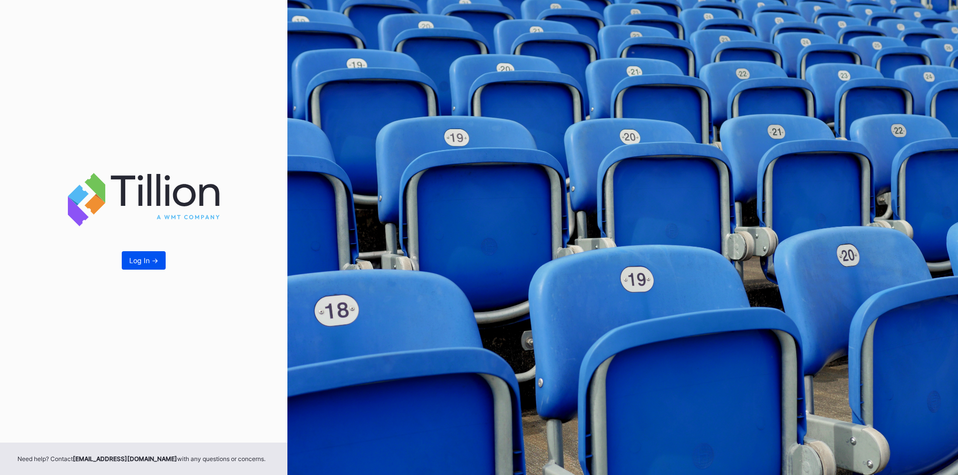
click at [152, 253] on button "Log In ->" at bounding box center [144, 260] width 44 height 18
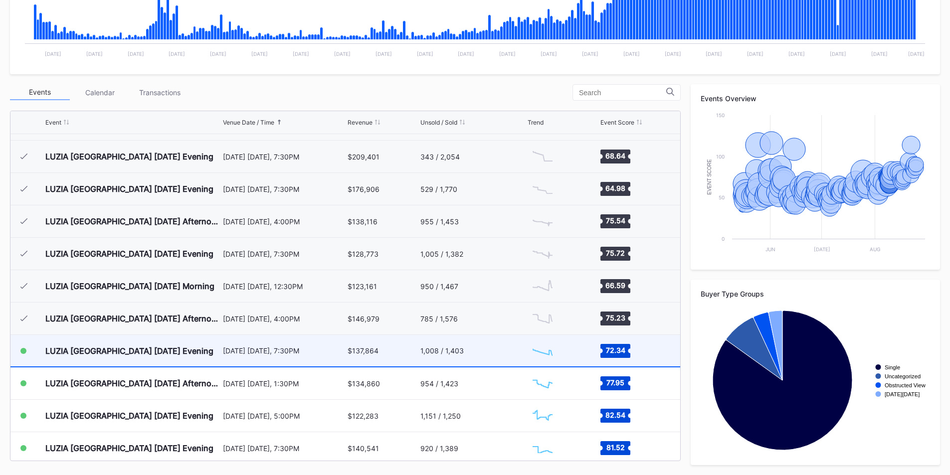
scroll to position [3302, 0]
click at [496, 343] on div "1,008 / 1,403" at bounding box center [473, 350] width 105 height 31
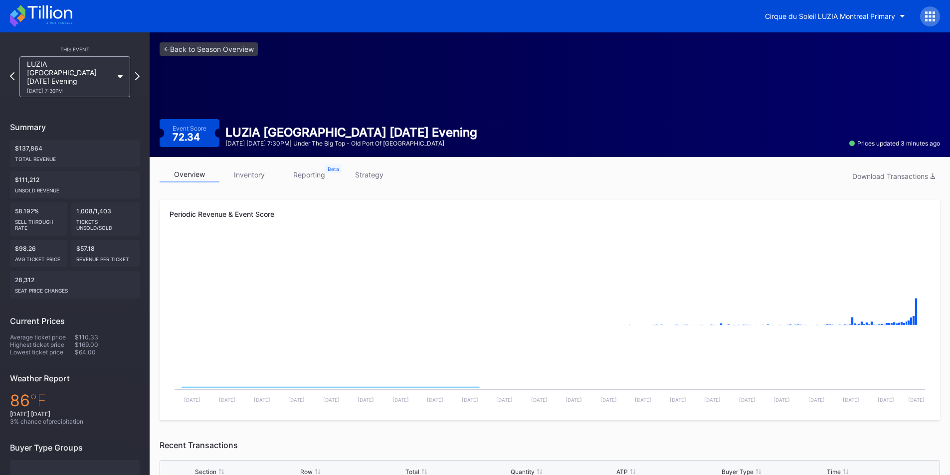
click at [306, 175] on link "reporting" at bounding box center [309, 174] width 60 height 15
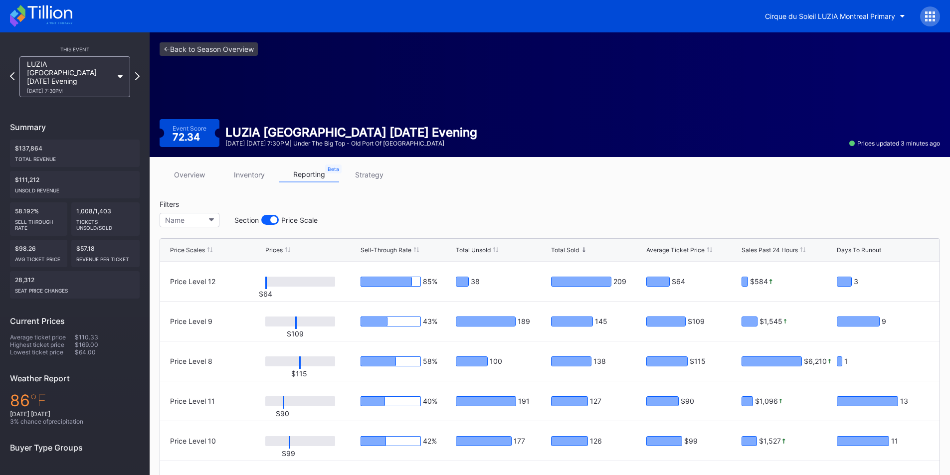
click at [361, 171] on link "strategy" at bounding box center [369, 174] width 60 height 15
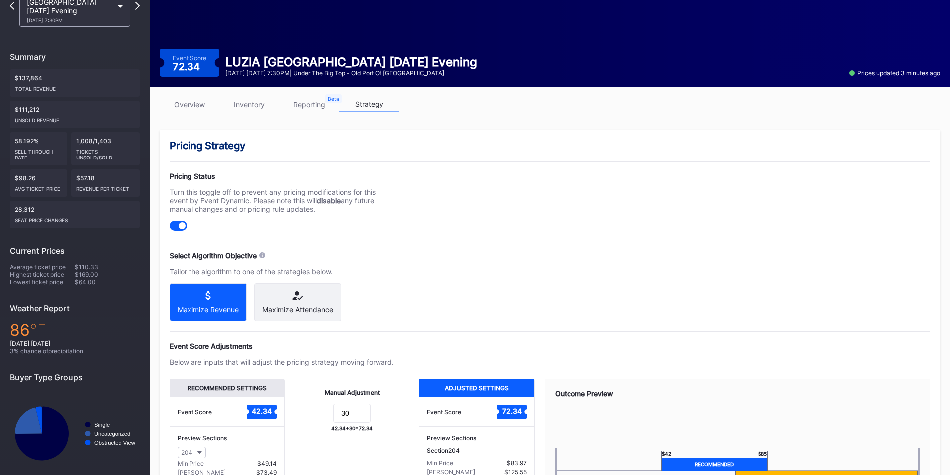
scroll to position [71, 0]
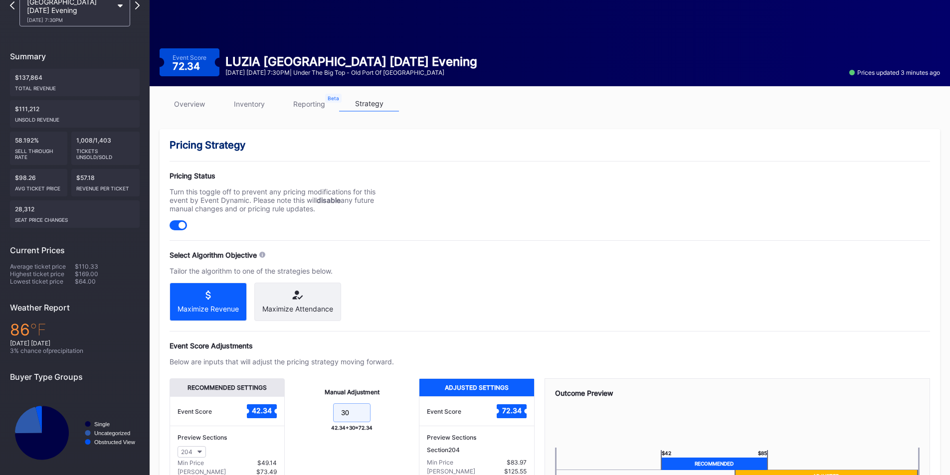
drag, startPoint x: 350, startPoint y: 422, endPoint x: 324, endPoint y: 422, distance: 26.4
click at [324, 422] on form "30" at bounding box center [352, 414] width 114 height 21
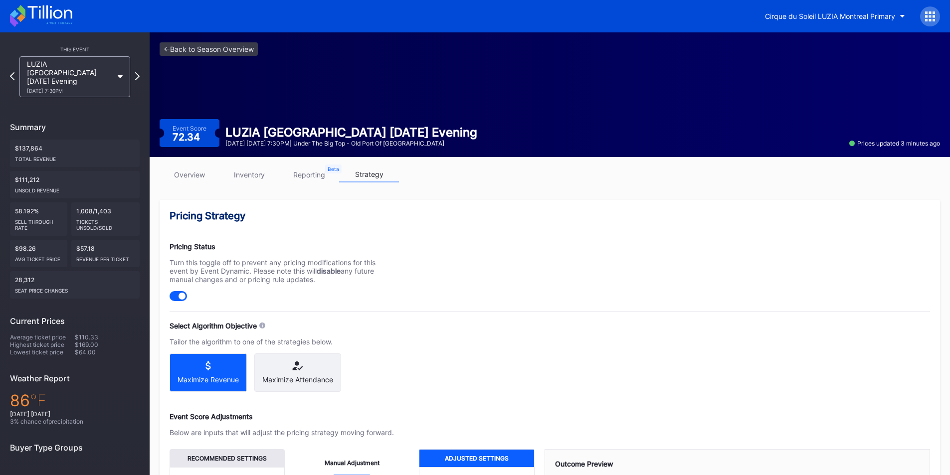
scroll to position [198, 0]
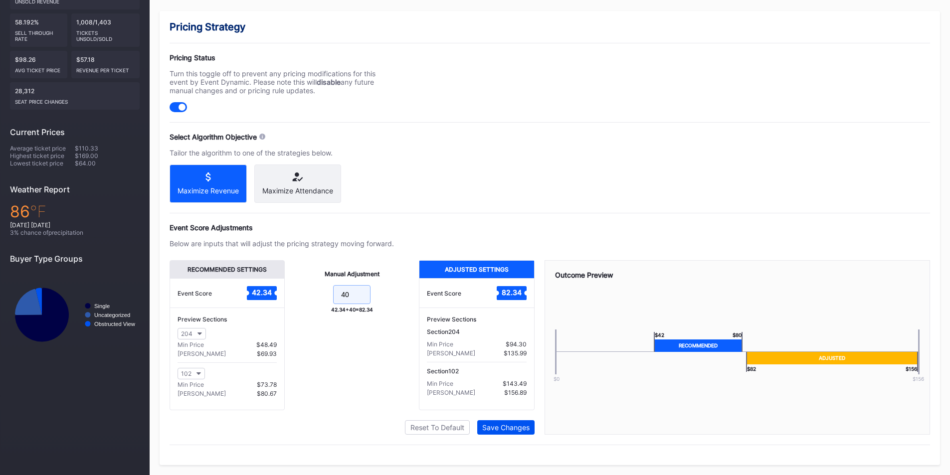
type input "40"
click at [486, 425] on div "Save Changes" at bounding box center [505, 428] width 47 height 8
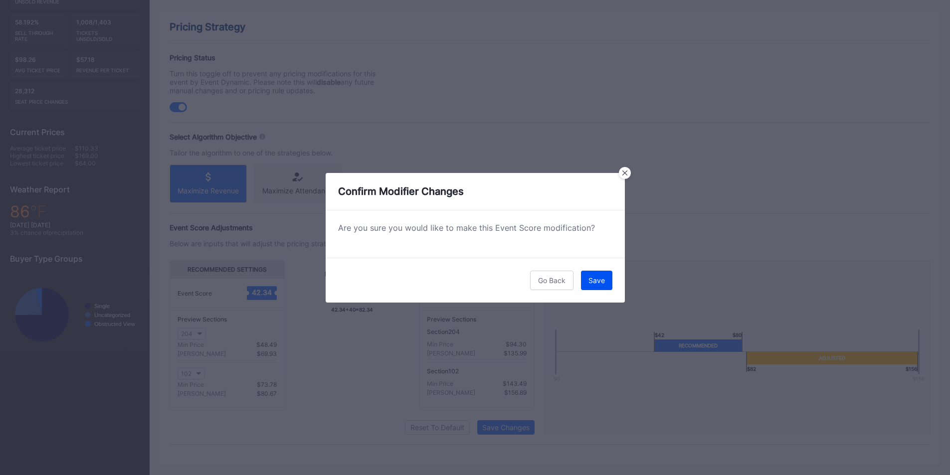
click at [594, 278] on div "Save" at bounding box center [597, 280] width 16 height 8
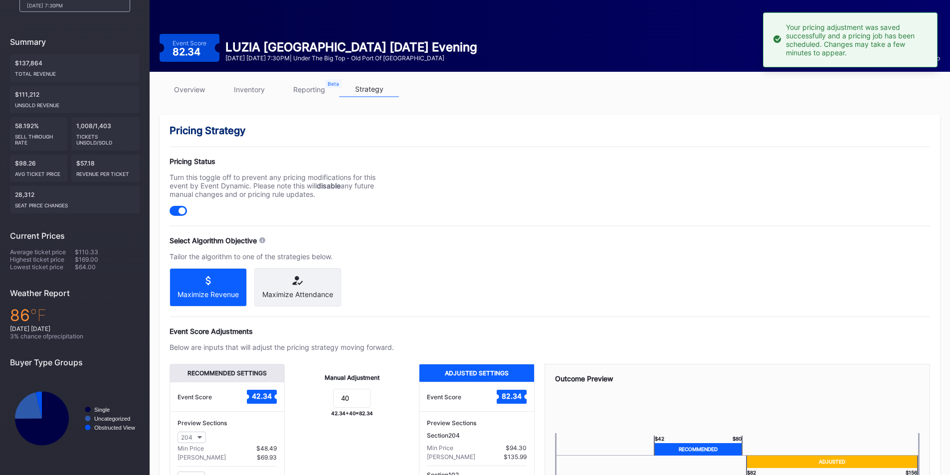
scroll to position [0, 0]
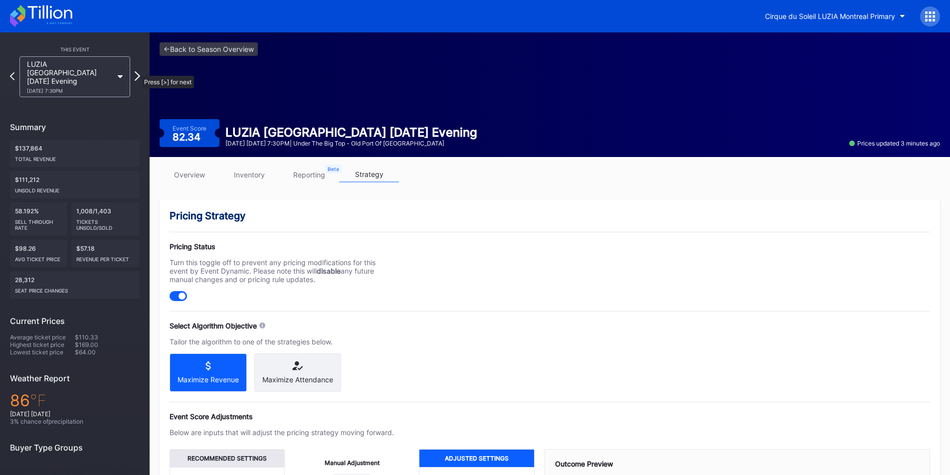
click at [137, 71] on icon at bounding box center [137, 75] width 5 height 9
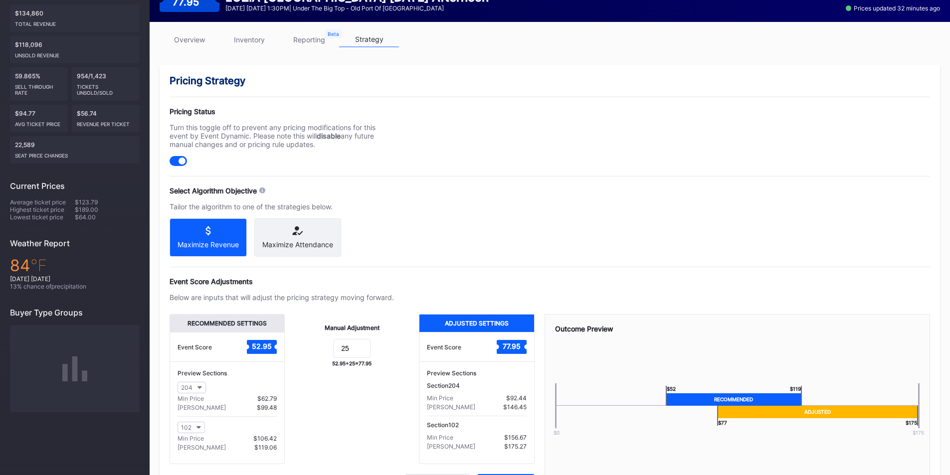
scroll to position [142, 0]
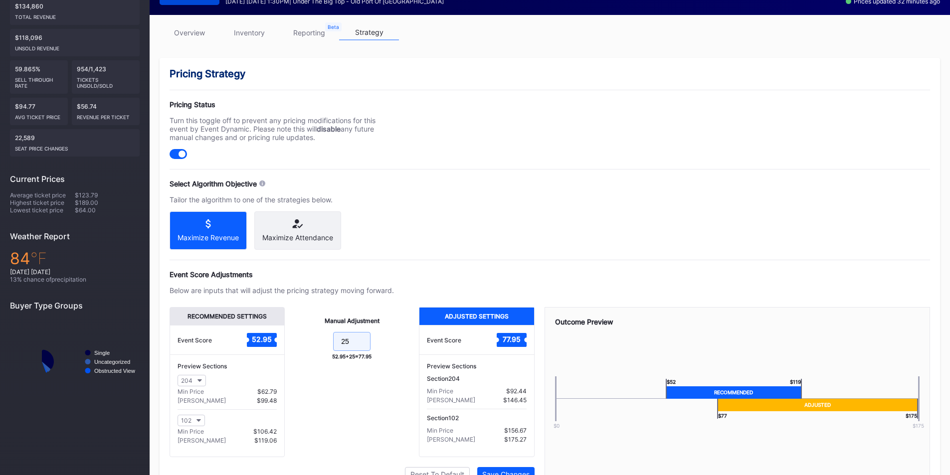
drag, startPoint x: 352, startPoint y: 348, endPoint x: 317, endPoint y: 346, distance: 35.0
click at [317, 346] on form "25" at bounding box center [352, 342] width 114 height 21
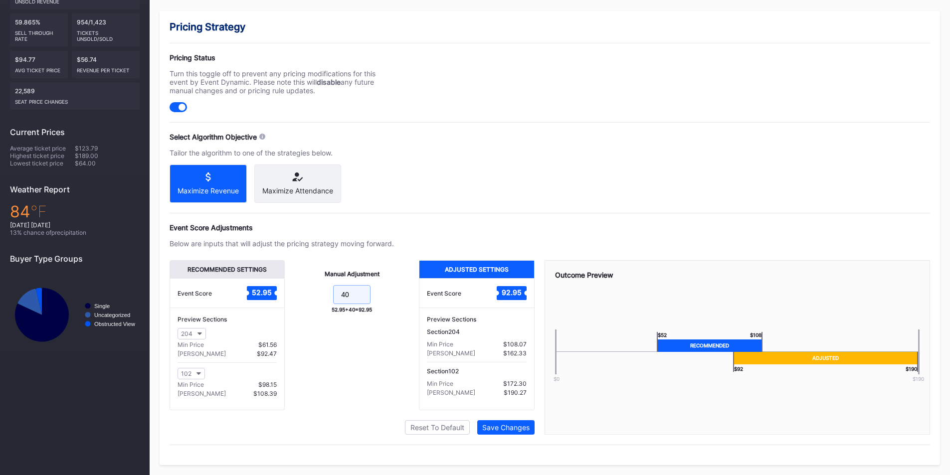
scroll to position [198, 0]
type input "40"
click at [513, 426] on div "Save Changes" at bounding box center [505, 428] width 47 height 8
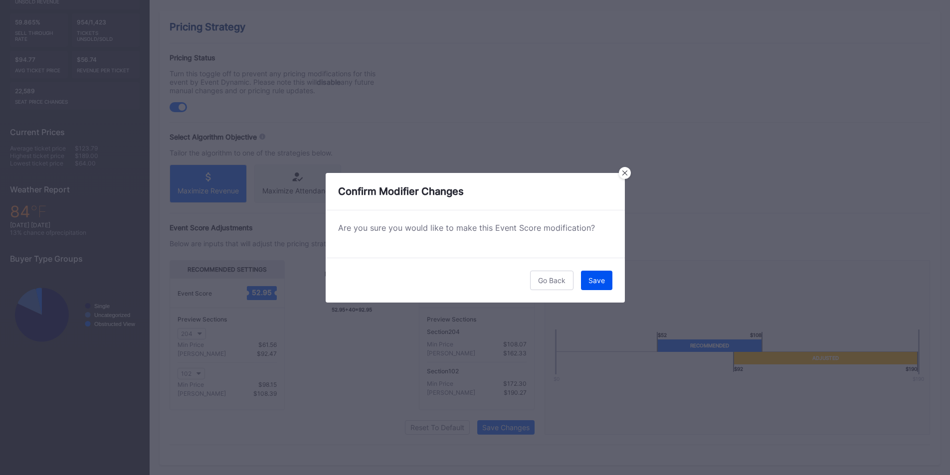
click at [593, 281] on div "Save" at bounding box center [597, 280] width 16 height 8
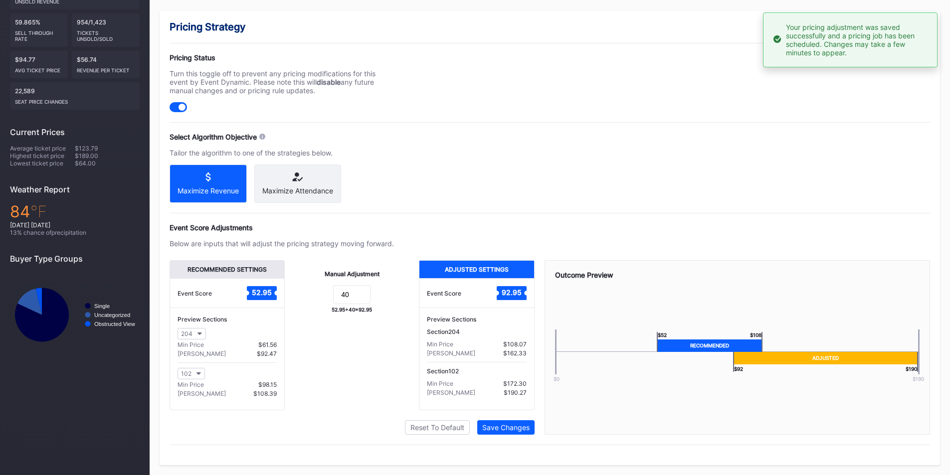
scroll to position [0, 0]
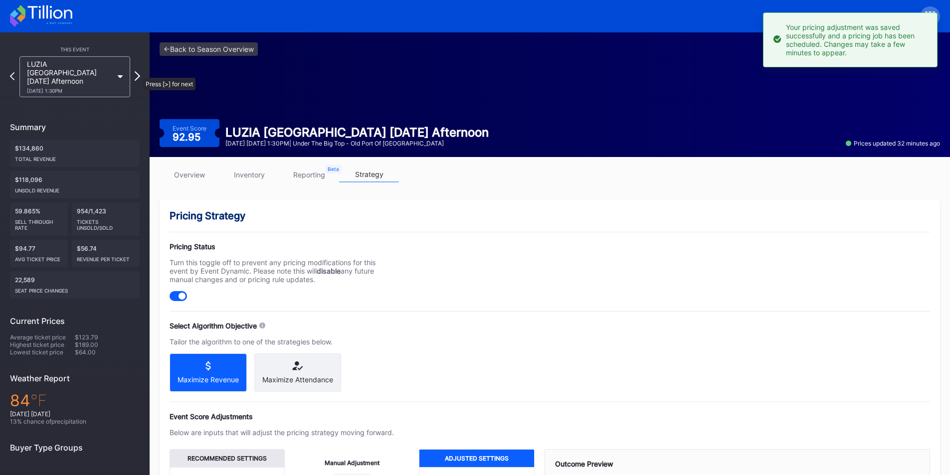
click at [138, 73] on icon at bounding box center [137, 75] width 5 height 9
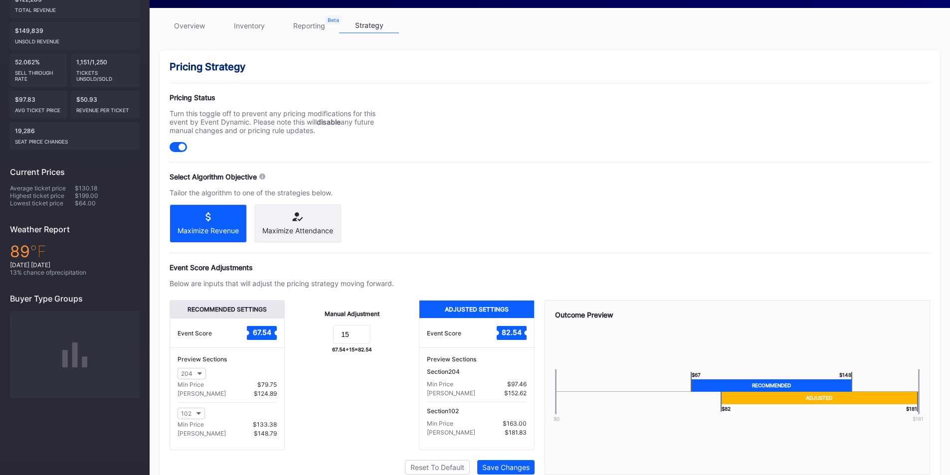
scroll to position [198, 0]
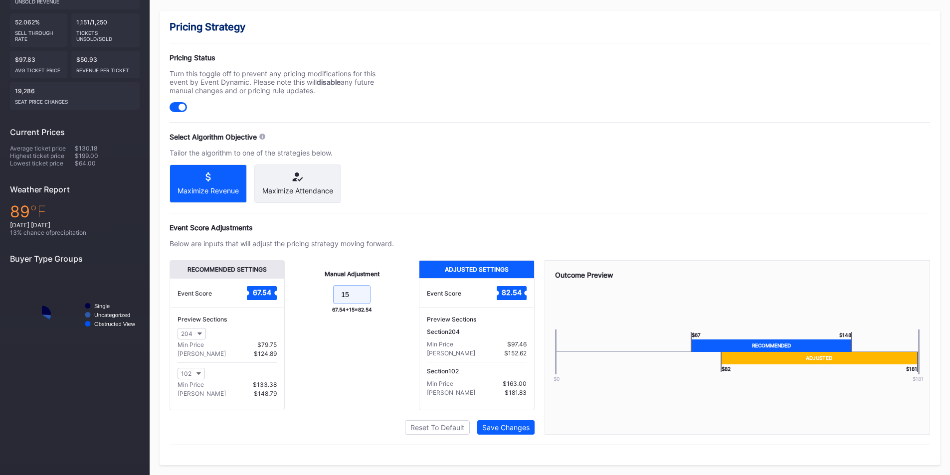
drag, startPoint x: 357, startPoint y: 297, endPoint x: 296, endPoint y: 293, distance: 60.5
click at [296, 293] on form "15" at bounding box center [352, 295] width 114 height 21
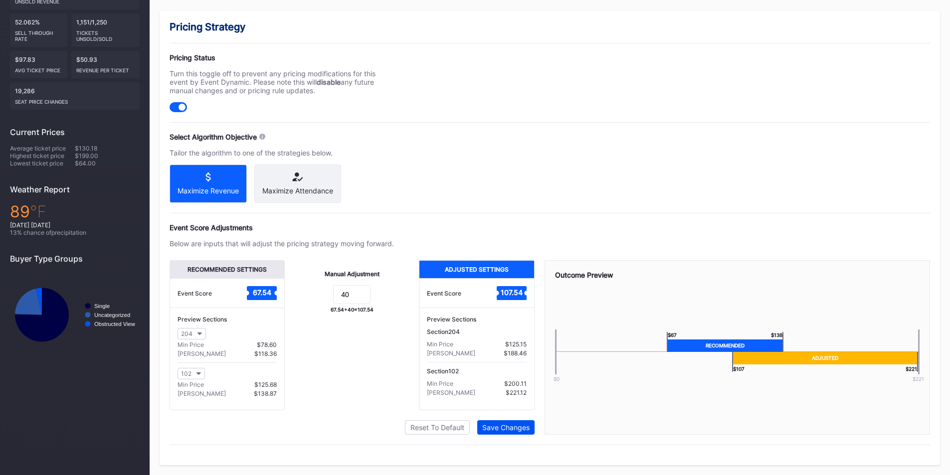
click at [507, 426] on div "Save Changes" at bounding box center [505, 428] width 47 height 8
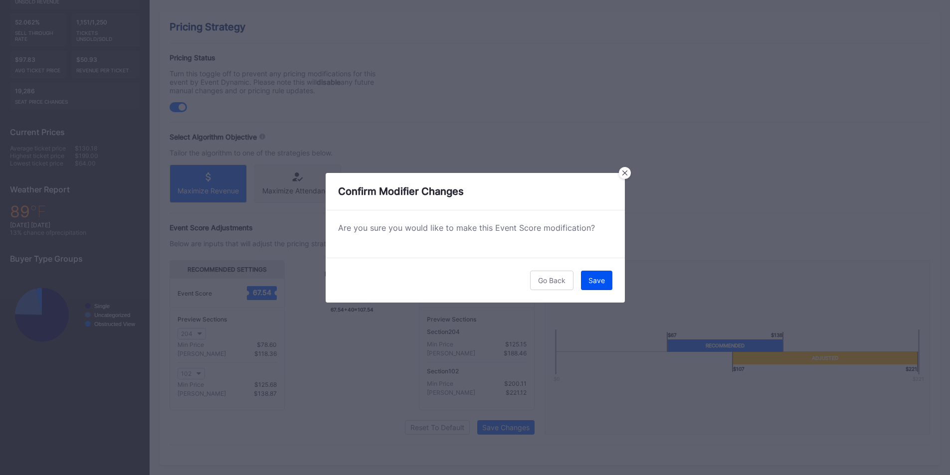
click at [595, 281] on div "Save" at bounding box center [597, 280] width 16 height 8
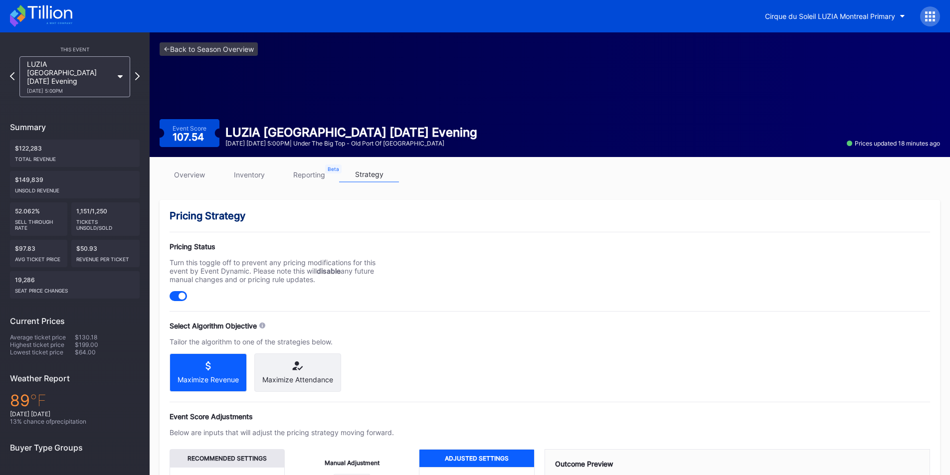
scroll to position [79, 0]
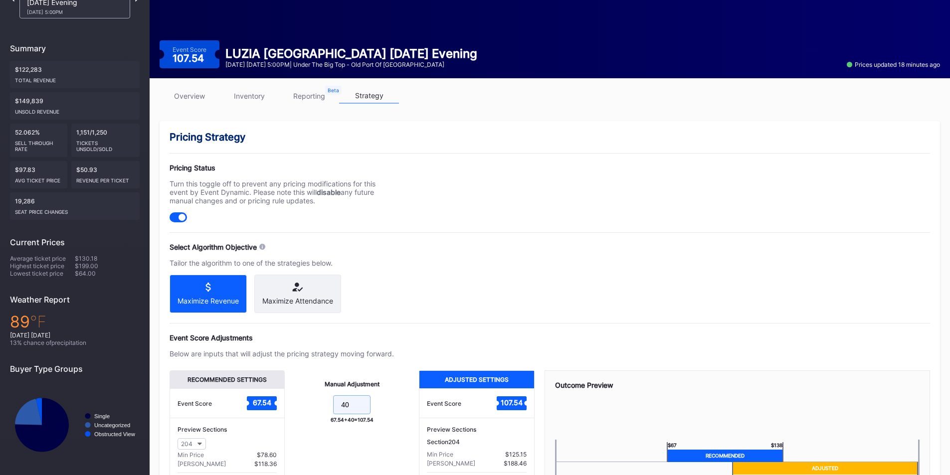
drag, startPoint x: 363, startPoint y: 412, endPoint x: 334, endPoint y: 411, distance: 29.5
click at [334, 411] on input "40" at bounding box center [351, 405] width 37 height 19
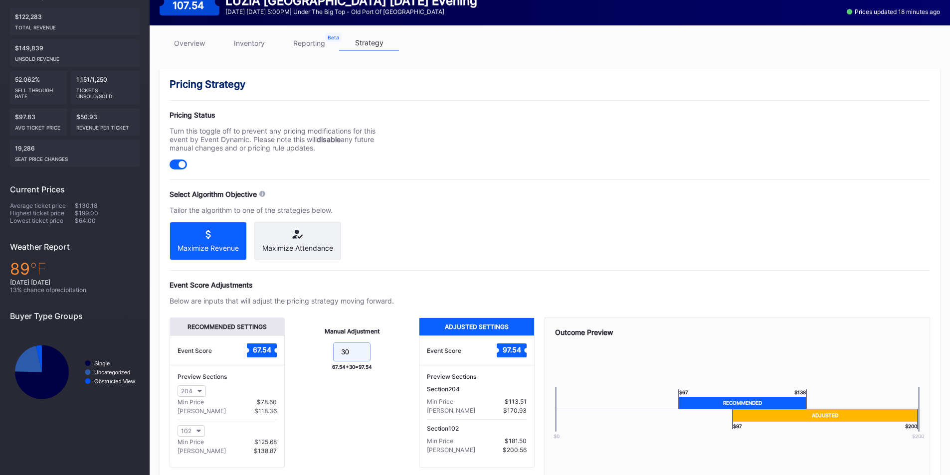
scroll to position [198, 0]
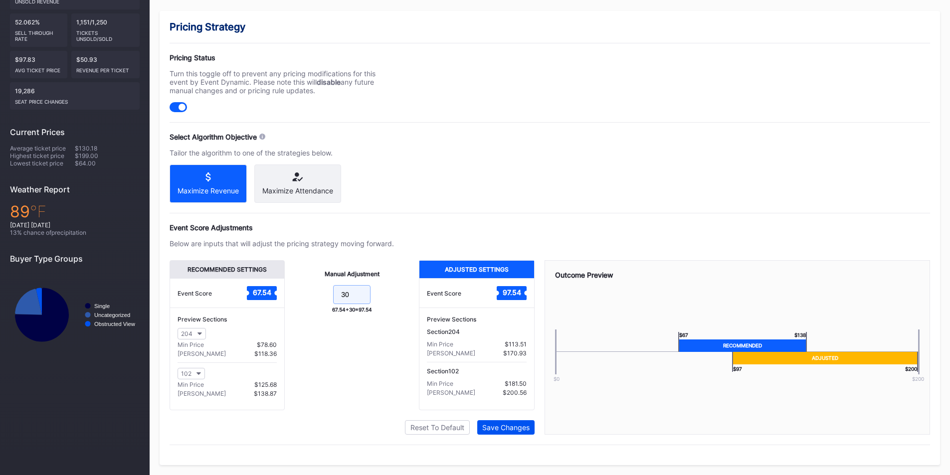
type input "30"
click at [503, 427] on div "Save Changes" at bounding box center [505, 428] width 47 height 8
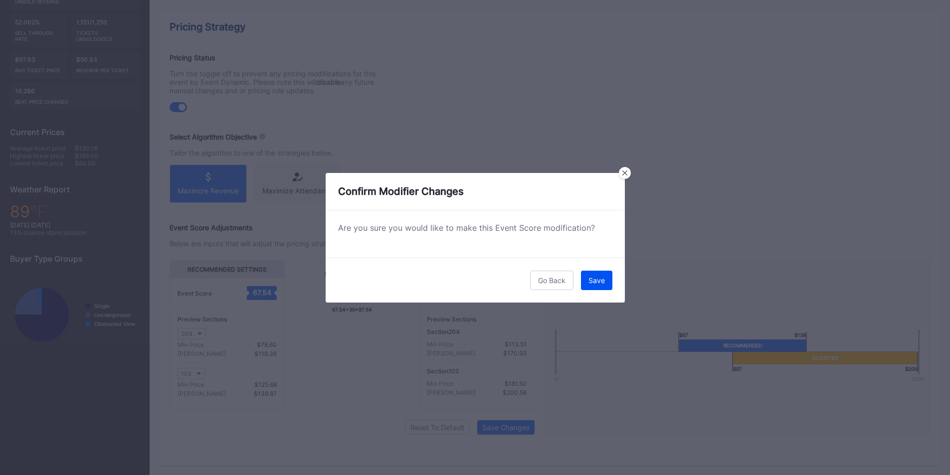
click at [601, 288] on button "Save" at bounding box center [596, 280] width 31 height 19
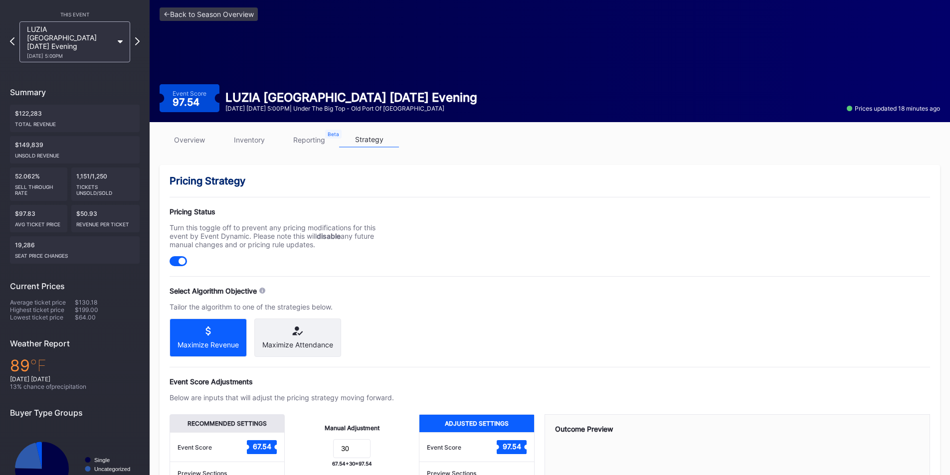
scroll to position [0, 0]
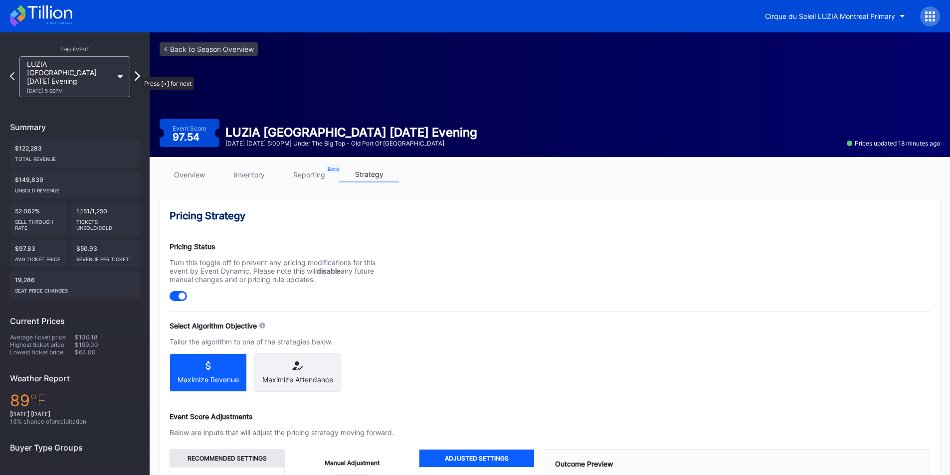
click at [137, 72] on icon at bounding box center [137, 75] width 5 height 9
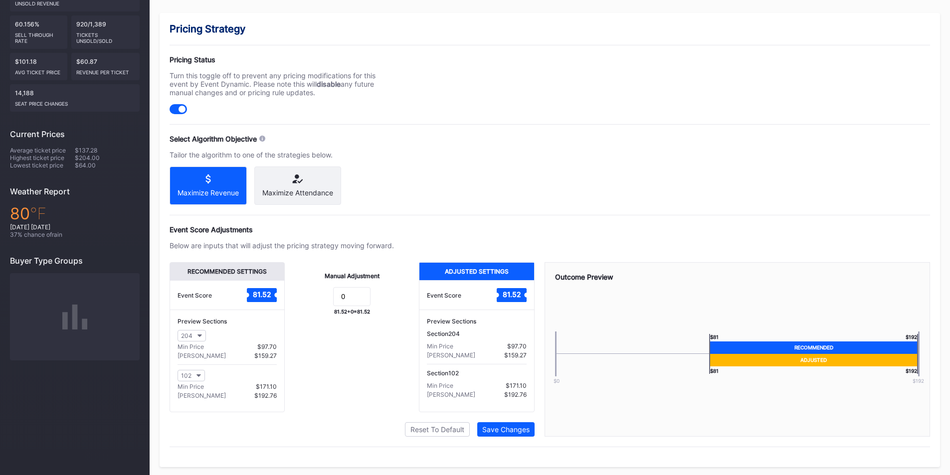
scroll to position [195, 0]
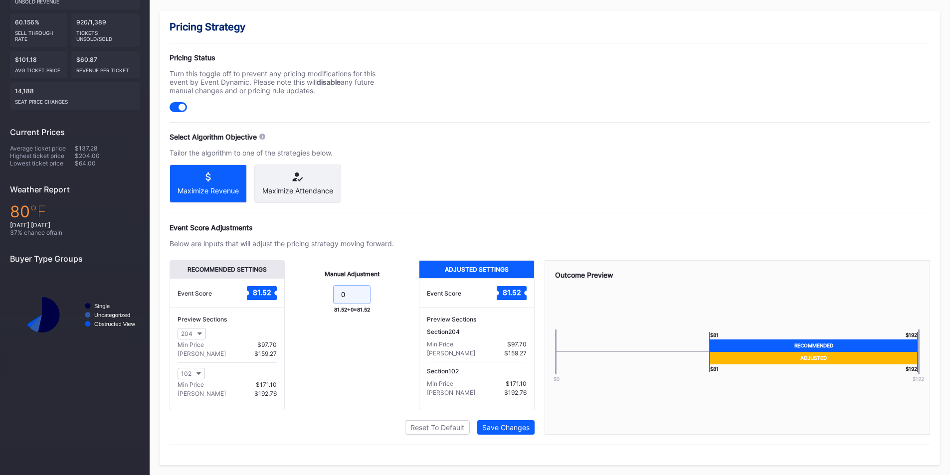
drag, startPoint x: 354, startPoint y: 302, endPoint x: 308, endPoint y: 295, distance: 46.4
click at [308, 295] on form "0" at bounding box center [352, 295] width 114 height 21
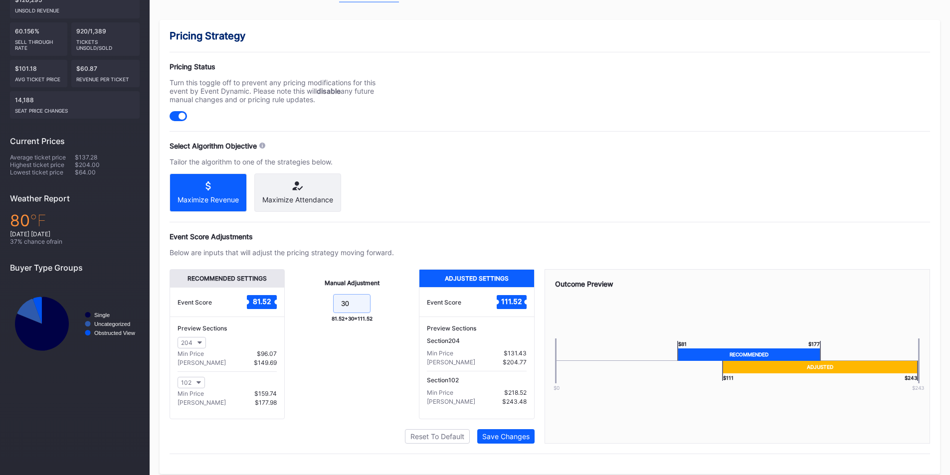
scroll to position [198, 0]
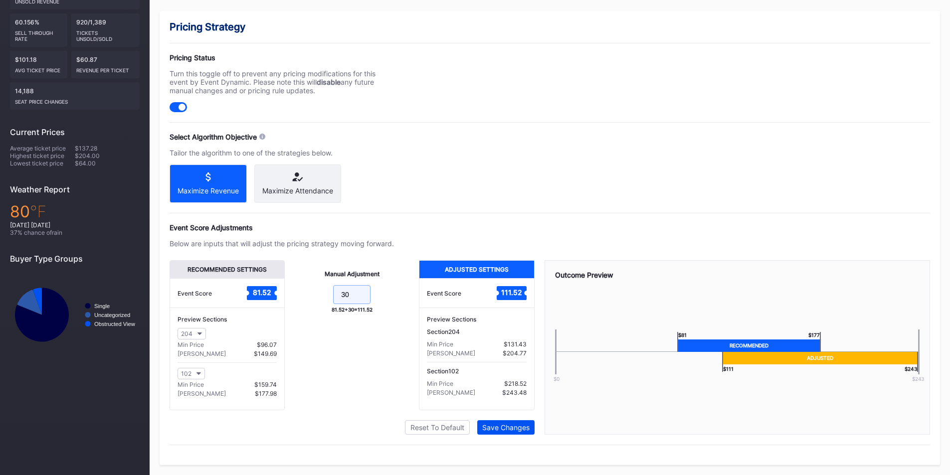
type input "30"
click at [508, 423] on button "Save Changes" at bounding box center [505, 428] width 57 height 14
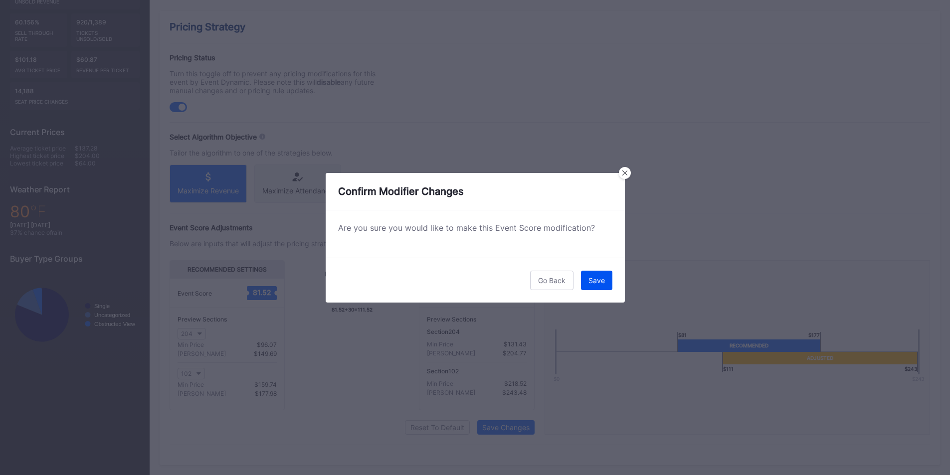
click at [595, 282] on div "Save" at bounding box center [597, 280] width 16 height 8
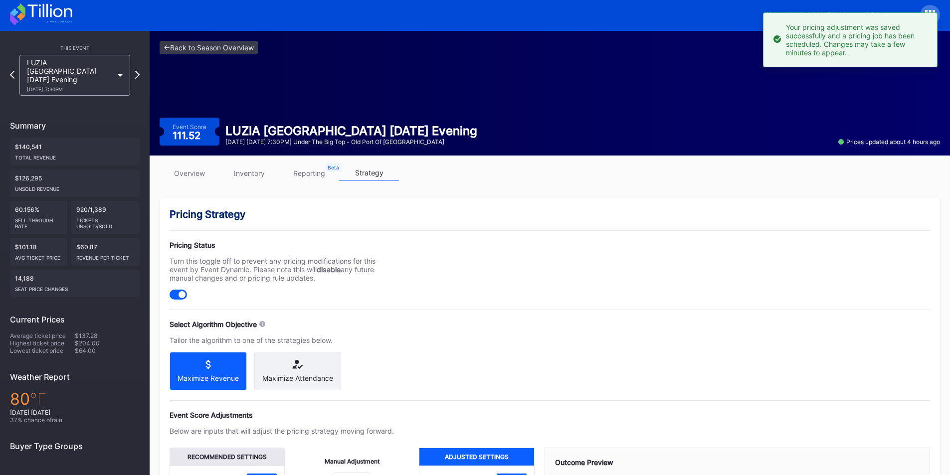
scroll to position [0, 0]
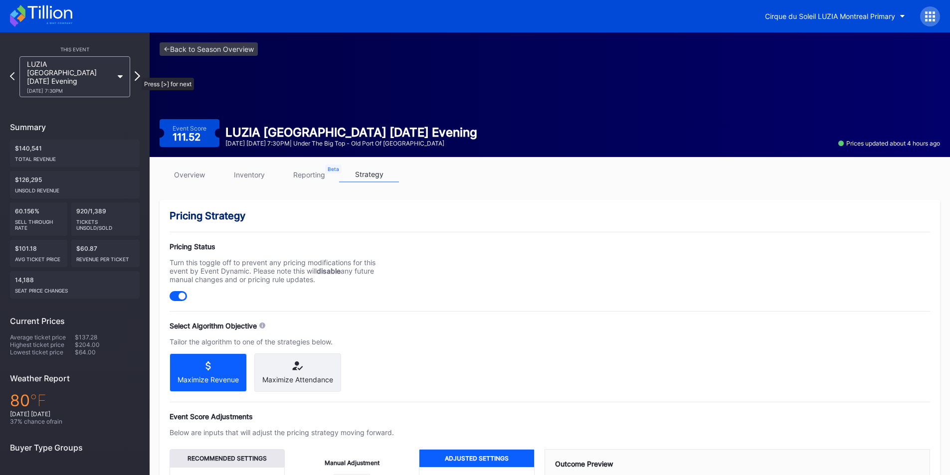
click at [137, 73] on icon at bounding box center [137, 75] width 5 height 9
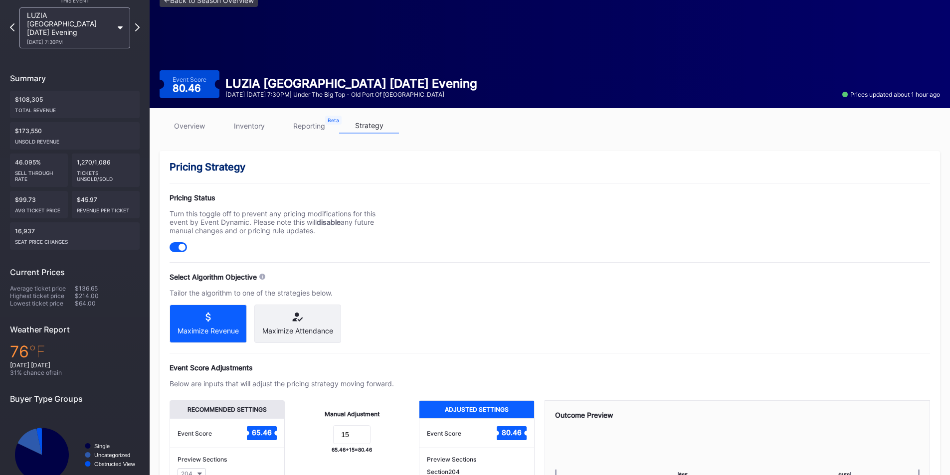
scroll to position [137, 0]
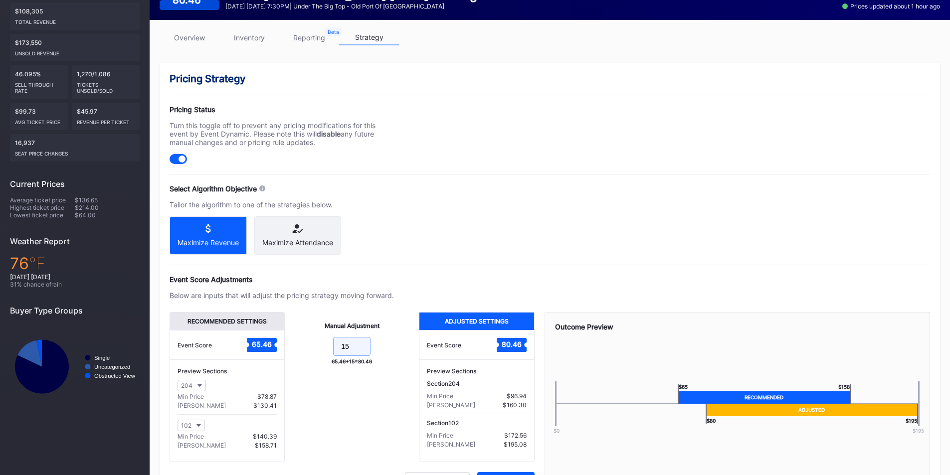
drag, startPoint x: 351, startPoint y: 354, endPoint x: 285, endPoint y: 357, distance: 65.4
click at [285, 357] on div "Manual Adjustment 15 65.46 + 15 = 80.46" at bounding box center [352, 387] width 134 height 150
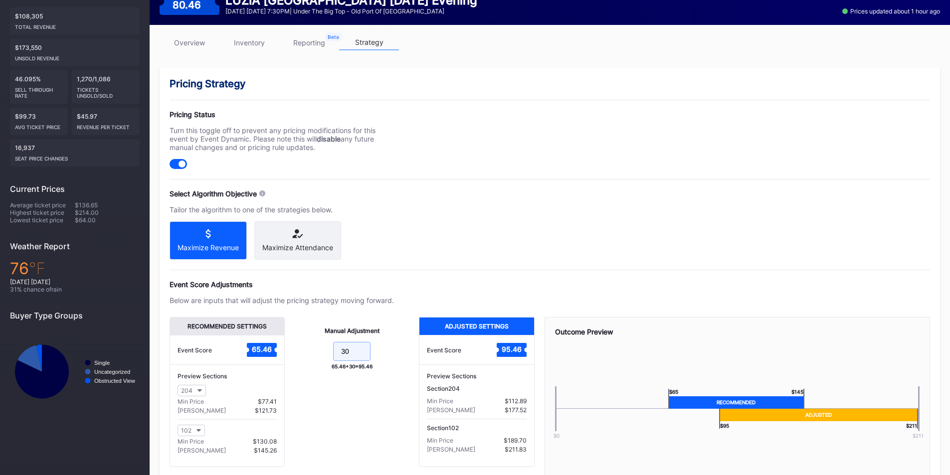
scroll to position [198, 0]
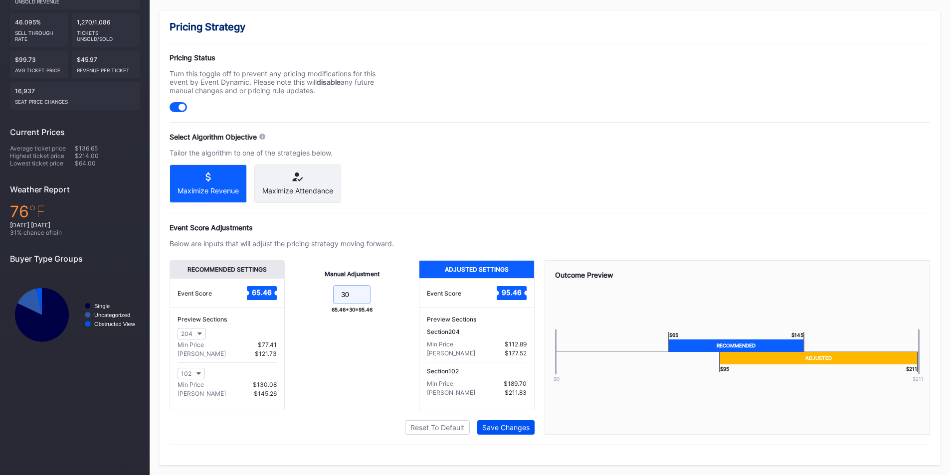
type input "30"
click at [488, 426] on div "Save Changes" at bounding box center [505, 428] width 47 height 8
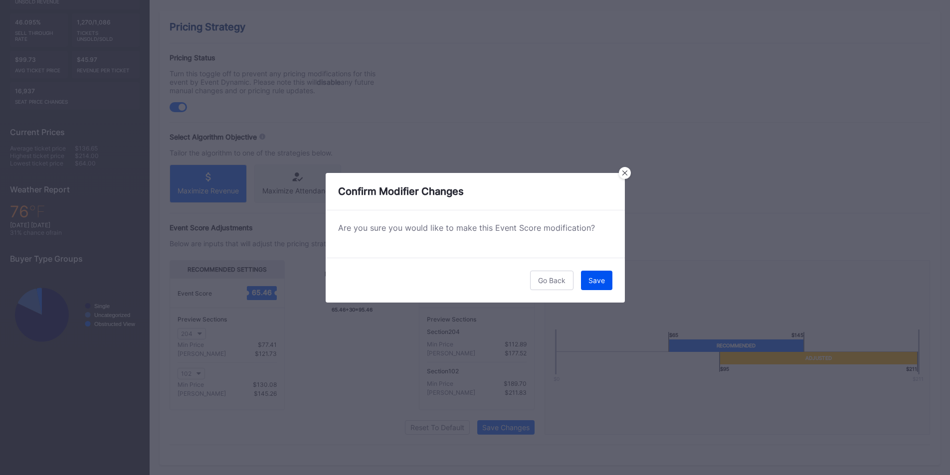
click at [596, 286] on button "Save" at bounding box center [596, 280] width 31 height 19
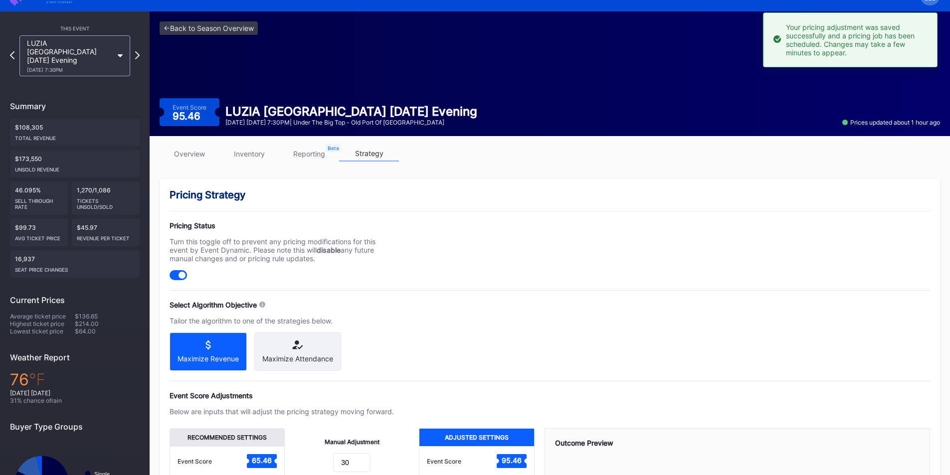
scroll to position [4, 0]
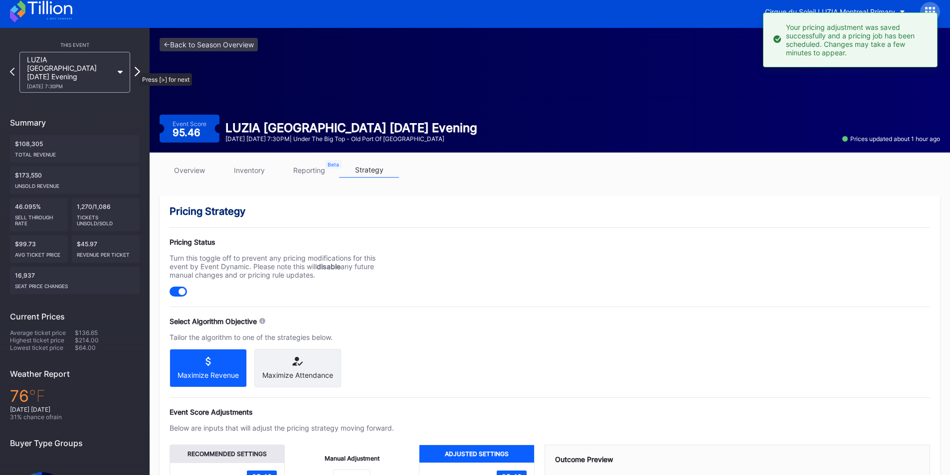
click at [135, 68] on icon at bounding box center [137, 71] width 5 height 9
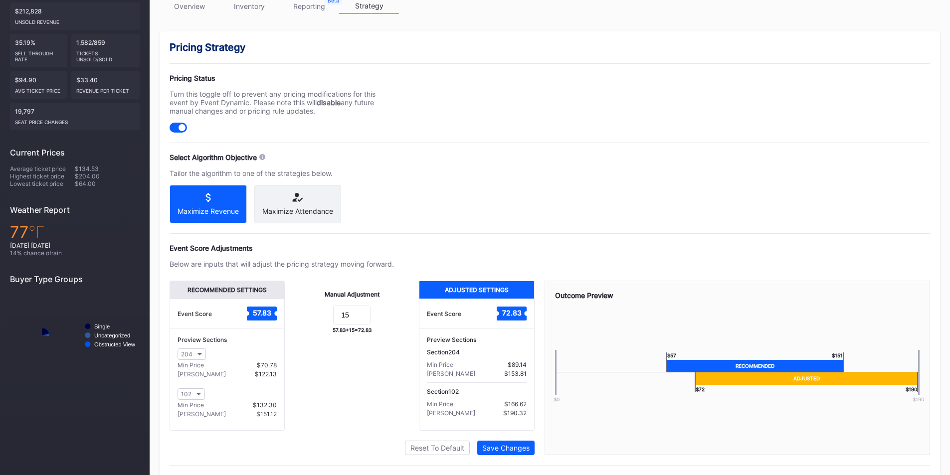
scroll to position [170, 0]
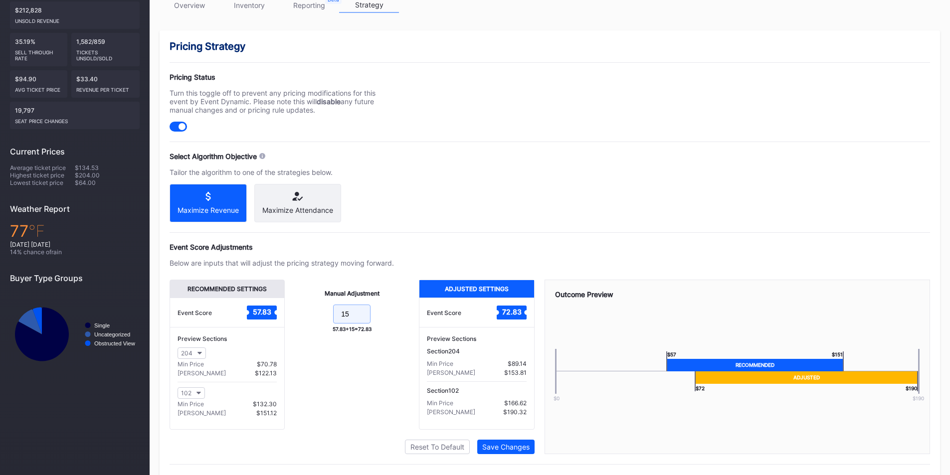
drag, startPoint x: 334, startPoint y: 319, endPoint x: 320, endPoint y: 318, distance: 14.0
click at [320, 318] on form "15" at bounding box center [352, 315] width 114 height 21
type input "30"
click at [496, 452] on div "Save Changes" at bounding box center [505, 447] width 47 height 8
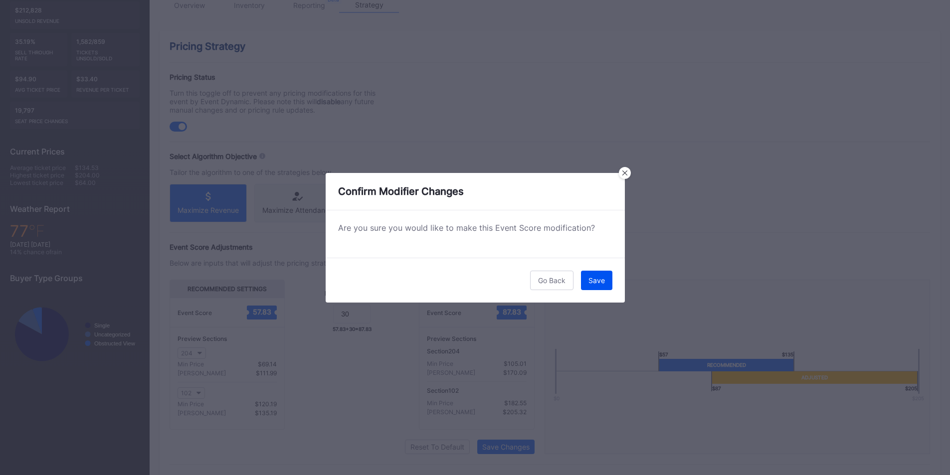
click at [601, 279] on div "Save" at bounding box center [597, 280] width 16 height 8
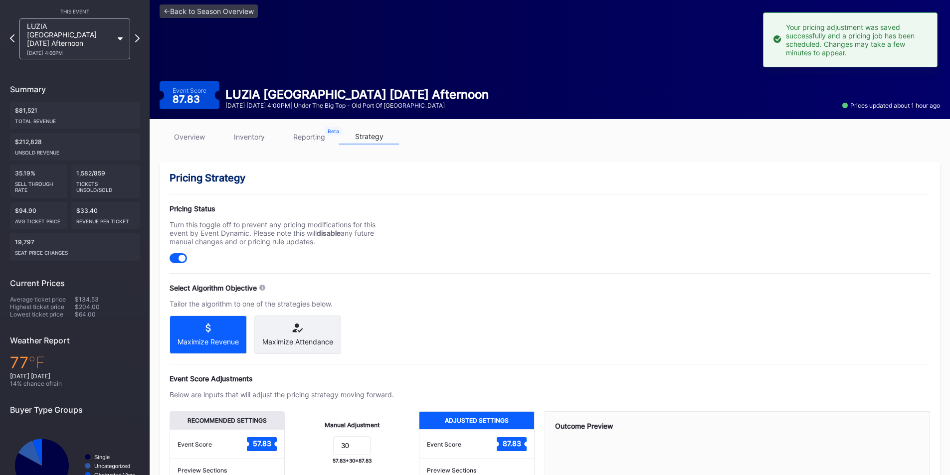
scroll to position [0, 0]
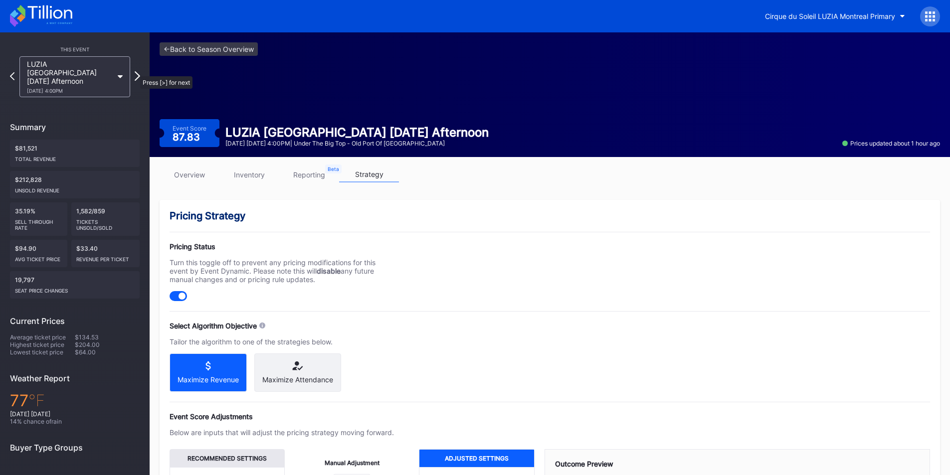
click at [135, 71] on icon at bounding box center [137, 75] width 5 height 9
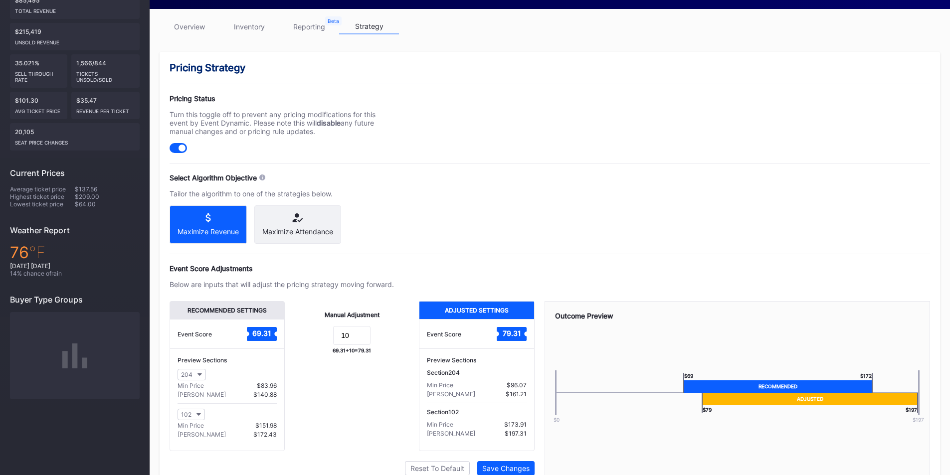
scroll to position [198, 0]
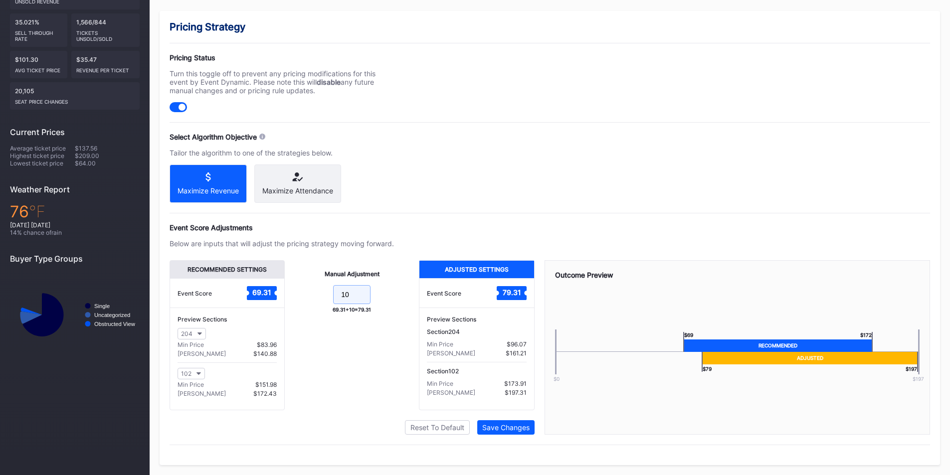
drag, startPoint x: 336, startPoint y: 296, endPoint x: 301, endPoint y: 293, distance: 34.6
click at [301, 293] on form "10" at bounding box center [352, 295] width 114 height 21
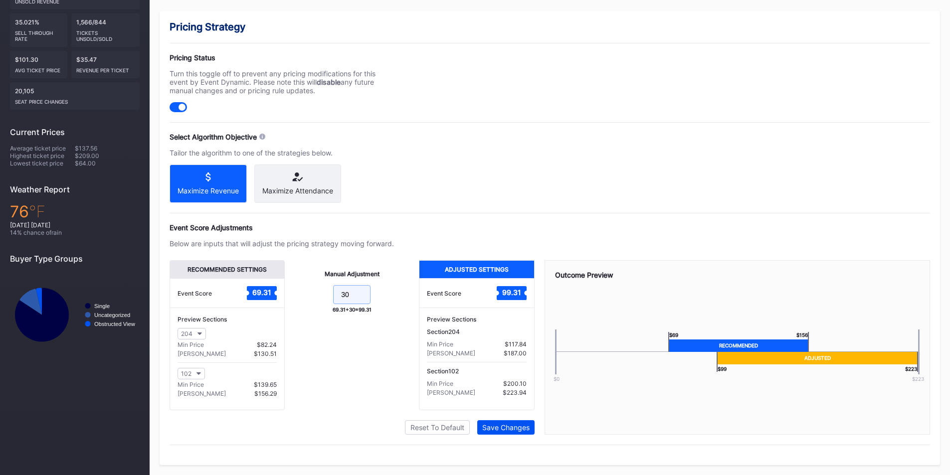
type input "30"
click at [511, 425] on div "Save Changes" at bounding box center [505, 428] width 47 height 8
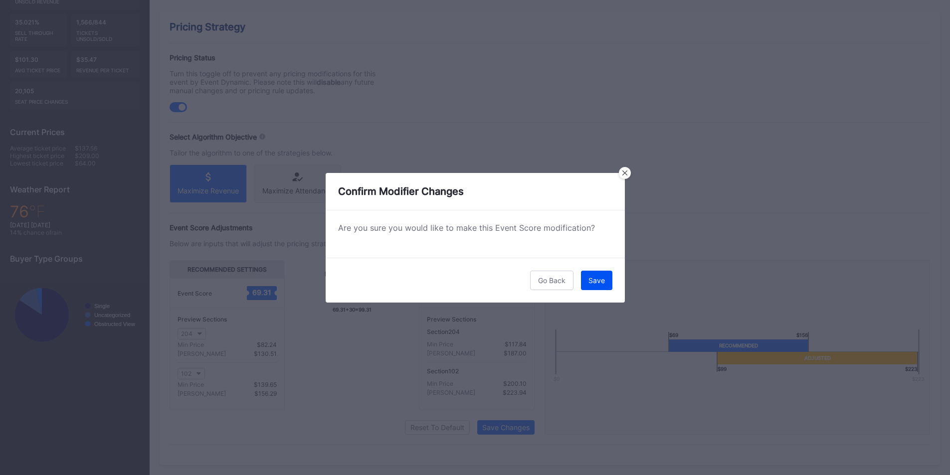
click at [596, 286] on button "Save" at bounding box center [596, 280] width 31 height 19
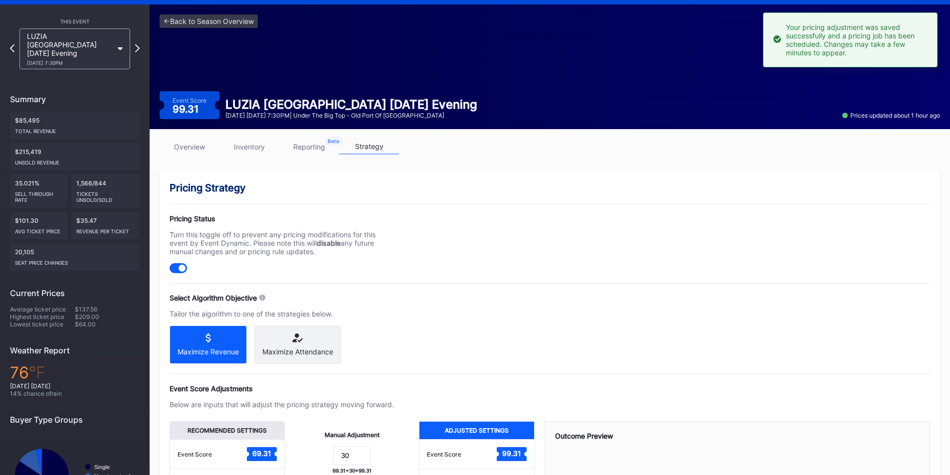
scroll to position [24, 0]
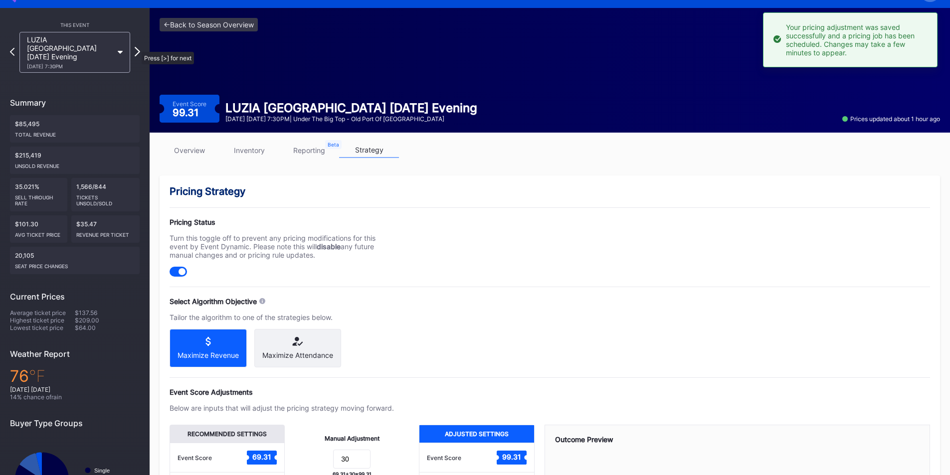
click at [137, 47] on icon at bounding box center [137, 51] width 5 height 9
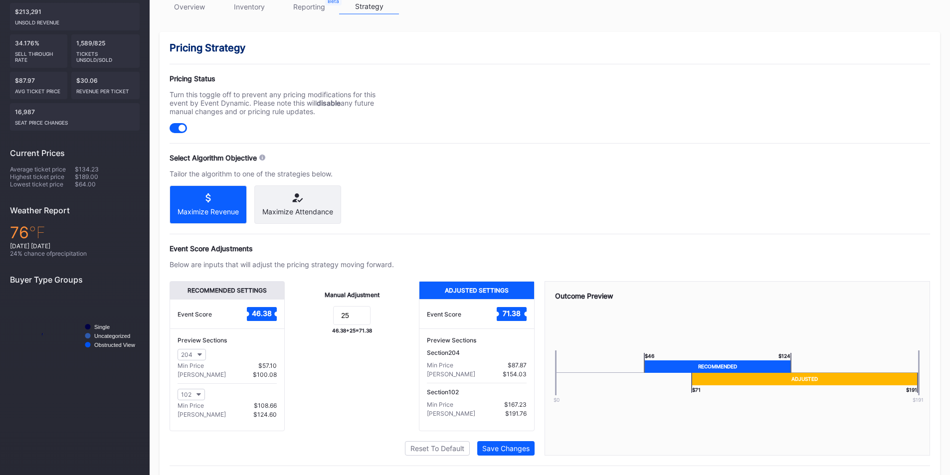
scroll to position [192, 0]
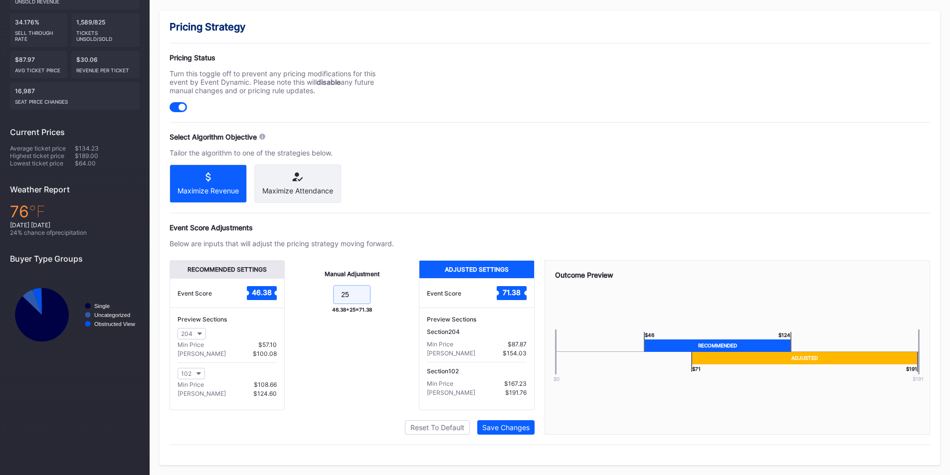
drag, startPoint x: 351, startPoint y: 297, endPoint x: 305, endPoint y: 297, distance: 45.4
click at [305, 297] on form "25" at bounding box center [352, 295] width 114 height 21
type input "30"
click at [518, 428] on button "Save Changes" at bounding box center [505, 428] width 57 height 14
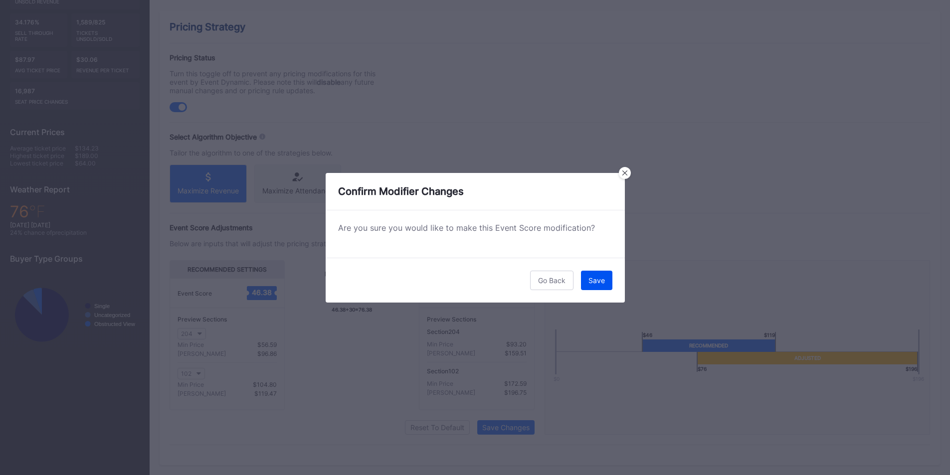
click at [598, 281] on div "Save" at bounding box center [597, 280] width 16 height 8
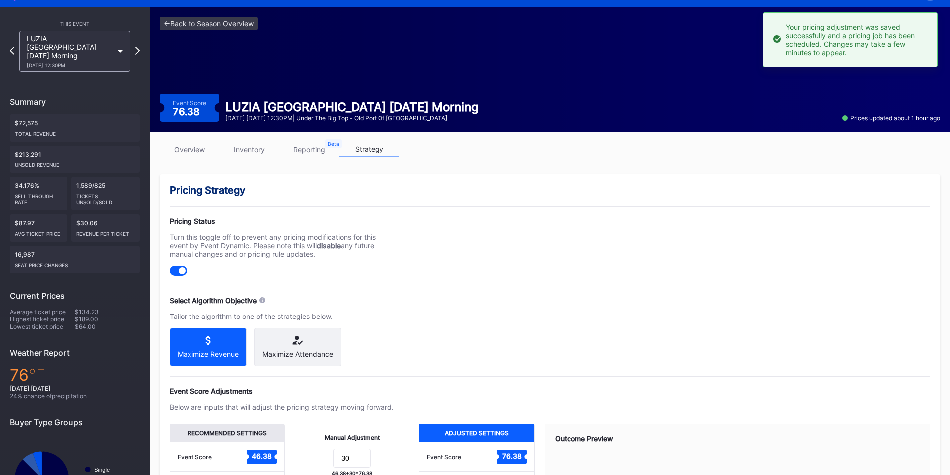
scroll to position [25, 0]
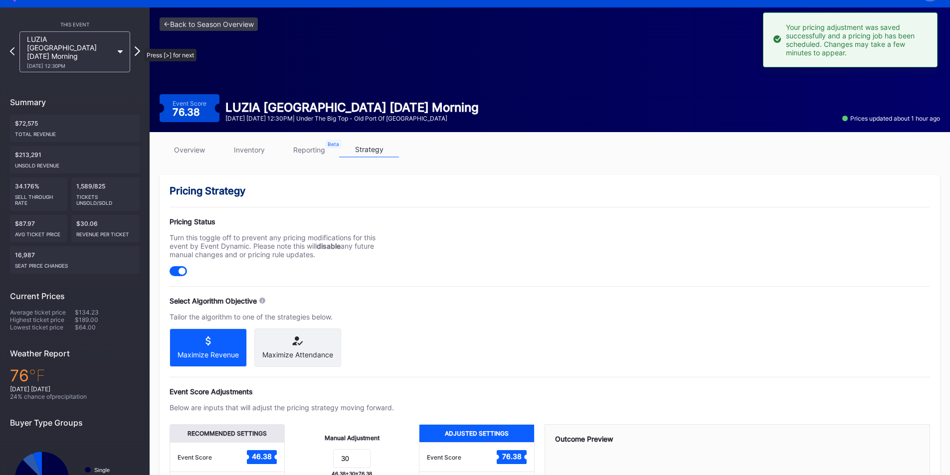
click at [139, 46] on icon at bounding box center [137, 50] width 5 height 9
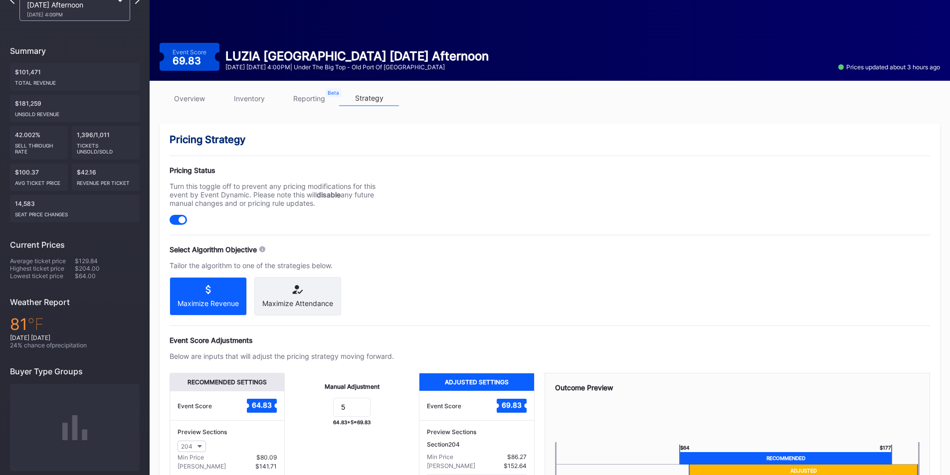
scroll to position [77, 0]
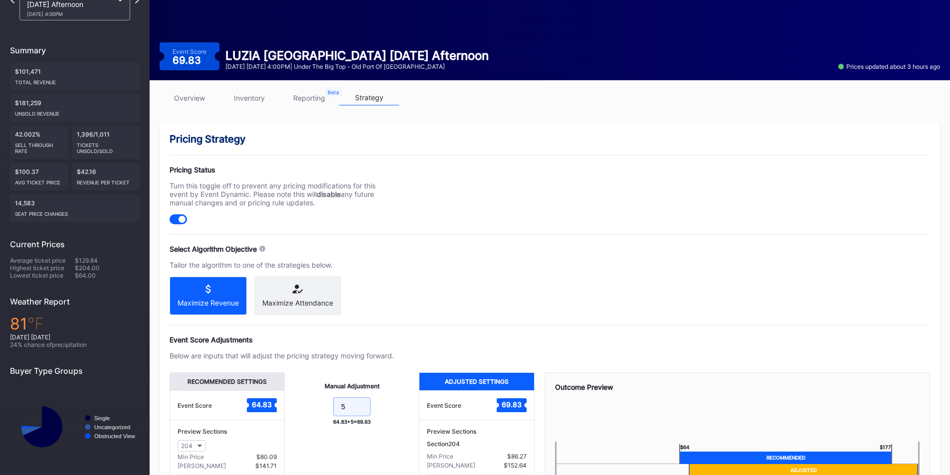
drag, startPoint x: 350, startPoint y: 413, endPoint x: 311, endPoint y: 412, distance: 39.4
click at [311, 412] on form "5" at bounding box center [352, 408] width 114 height 21
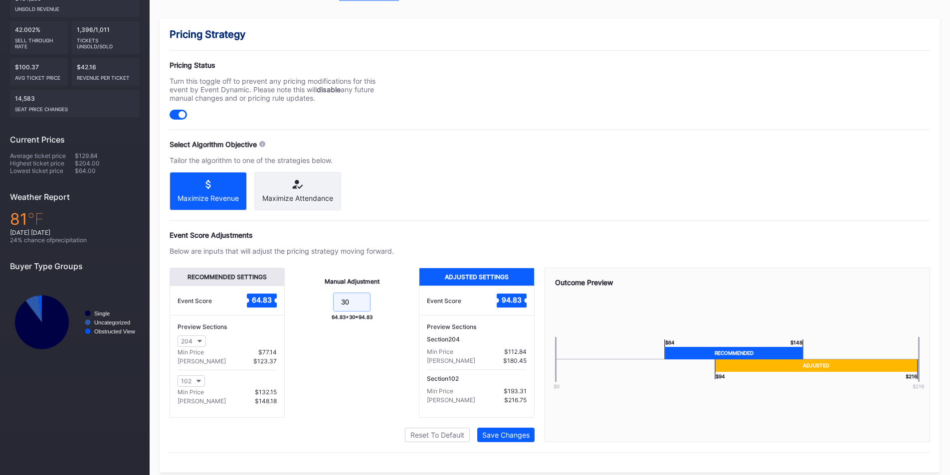
scroll to position [184, 0]
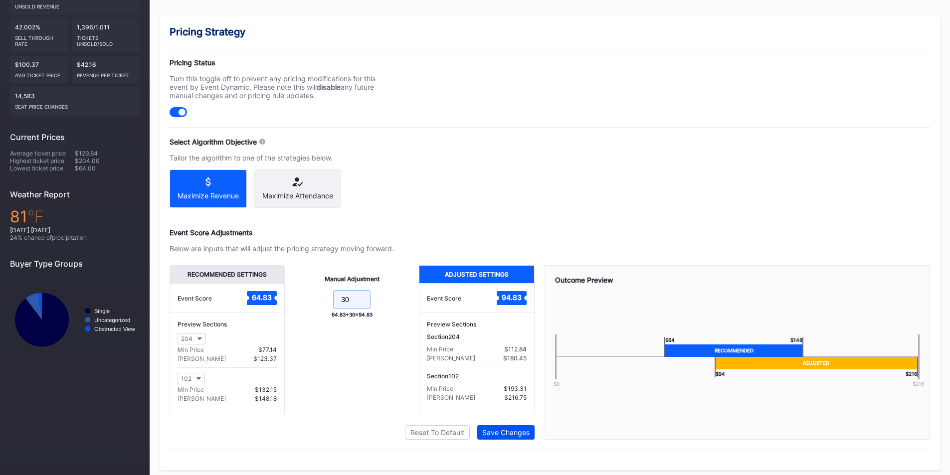
type input "30"
click at [492, 435] on button "Save Changes" at bounding box center [505, 433] width 57 height 14
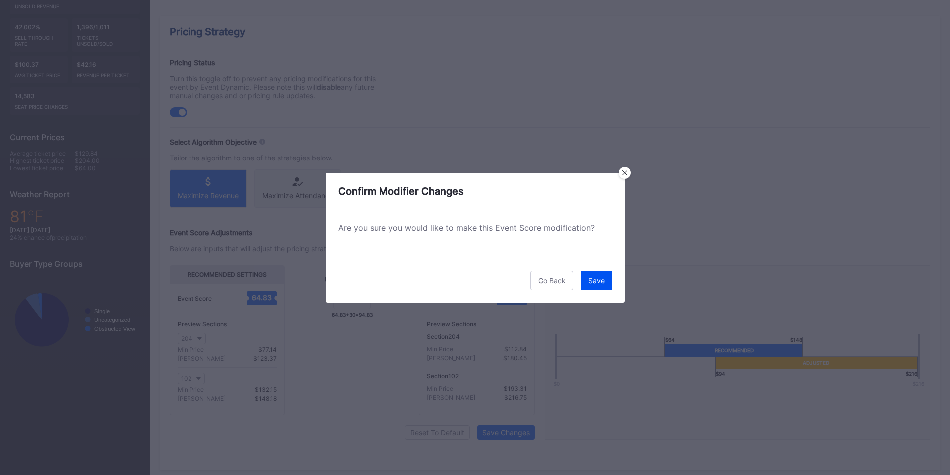
click at [590, 282] on div "Save" at bounding box center [597, 280] width 16 height 8
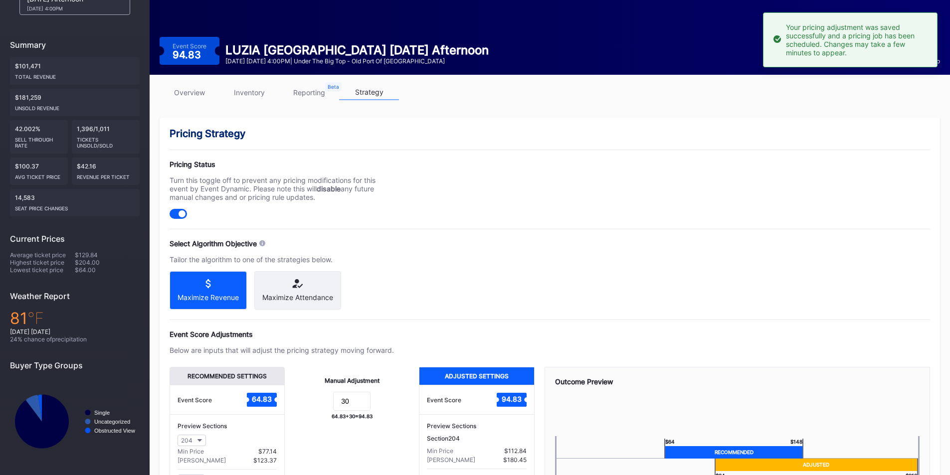
scroll to position [40, 0]
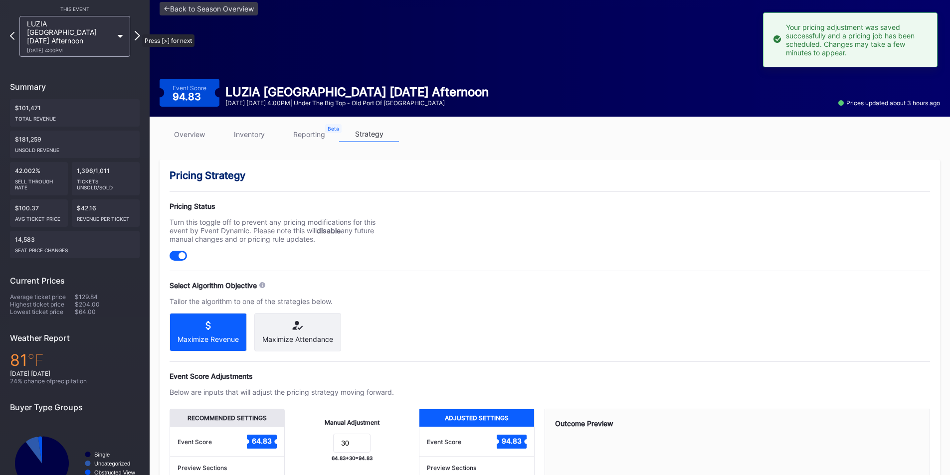
click at [137, 31] on icon at bounding box center [137, 35] width 5 height 9
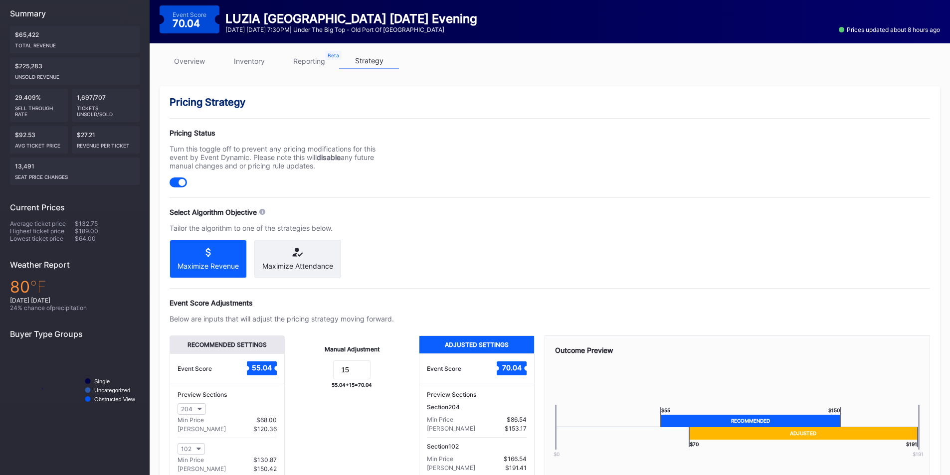
scroll to position [114, 0]
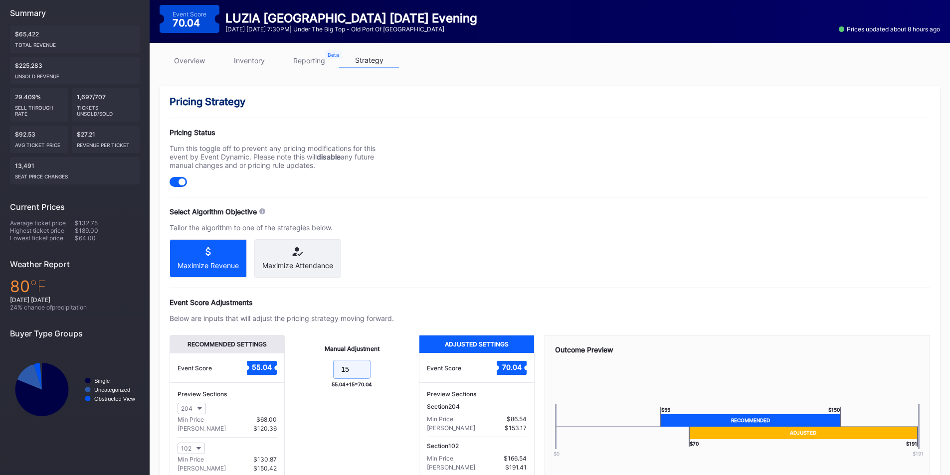
drag, startPoint x: 355, startPoint y: 379, endPoint x: 278, endPoint y: 381, distance: 76.9
click at [278, 381] on div "Recommended Settings Event Score 55.04 Preview Sections 204 Min Price $68.00 Ma…" at bounding box center [352, 410] width 365 height 150
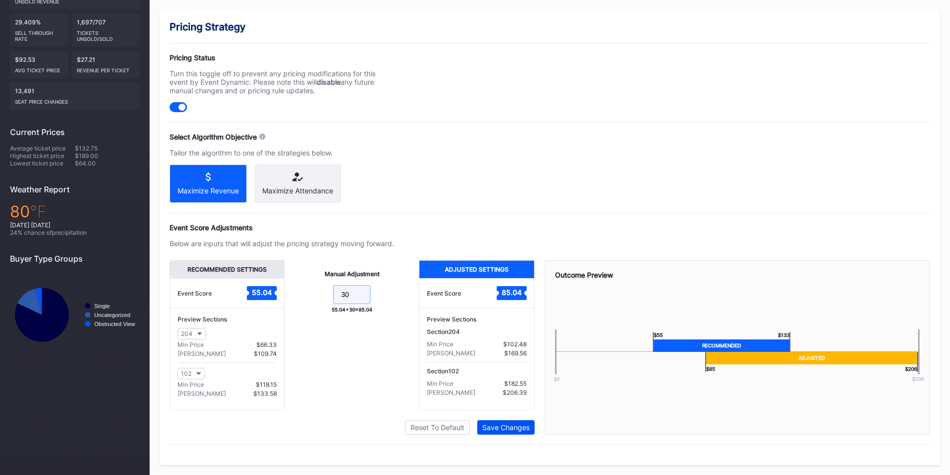
type input "30"
click at [498, 426] on div "Save Changes" at bounding box center [505, 428] width 47 height 8
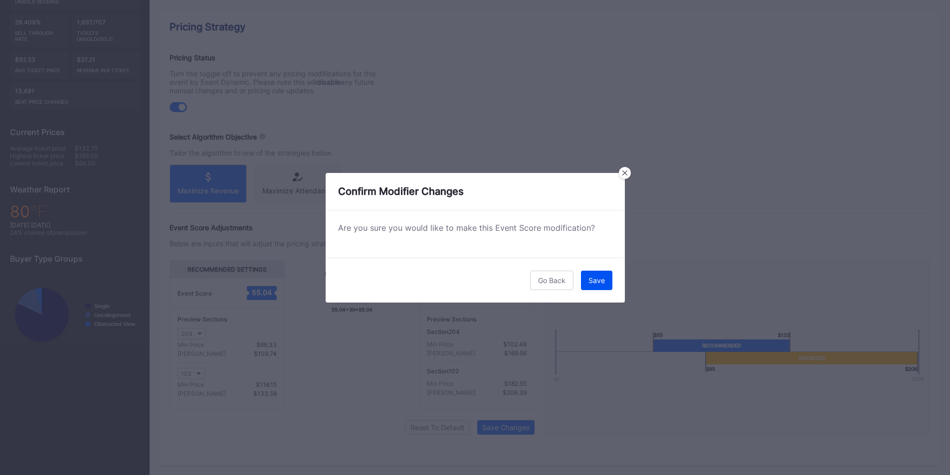
click at [592, 274] on button "Save" at bounding box center [596, 280] width 31 height 19
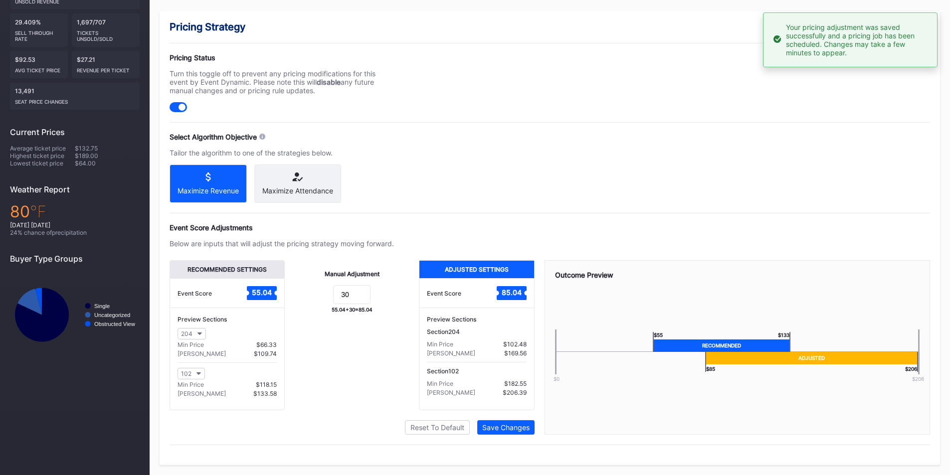
scroll to position [0, 0]
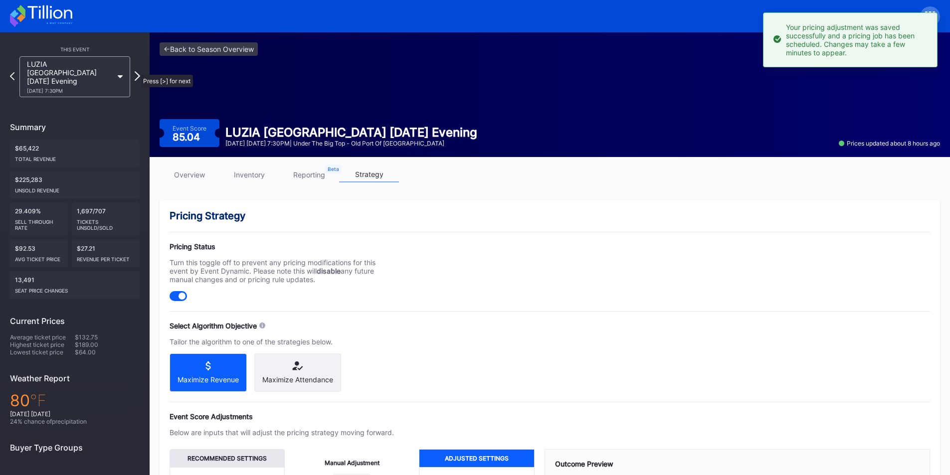
click at [136, 71] on icon at bounding box center [137, 75] width 5 height 9
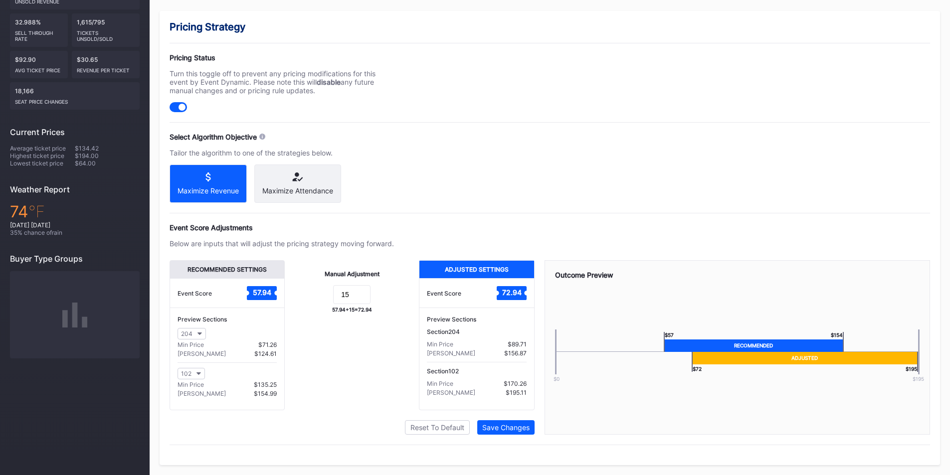
scroll to position [198, 0]
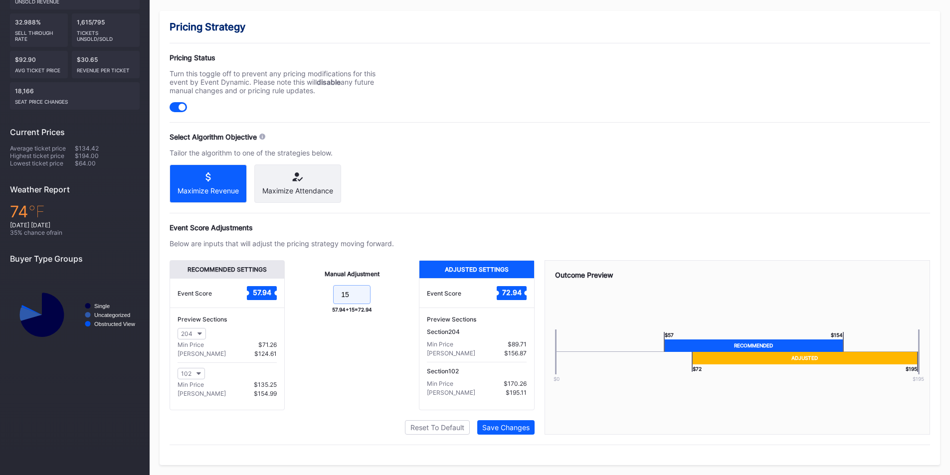
drag, startPoint x: 357, startPoint y: 290, endPoint x: 311, endPoint y: 298, distance: 46.6
click at [311, 298] on form "15" at bounding box center [352, 295] width 114 height 21
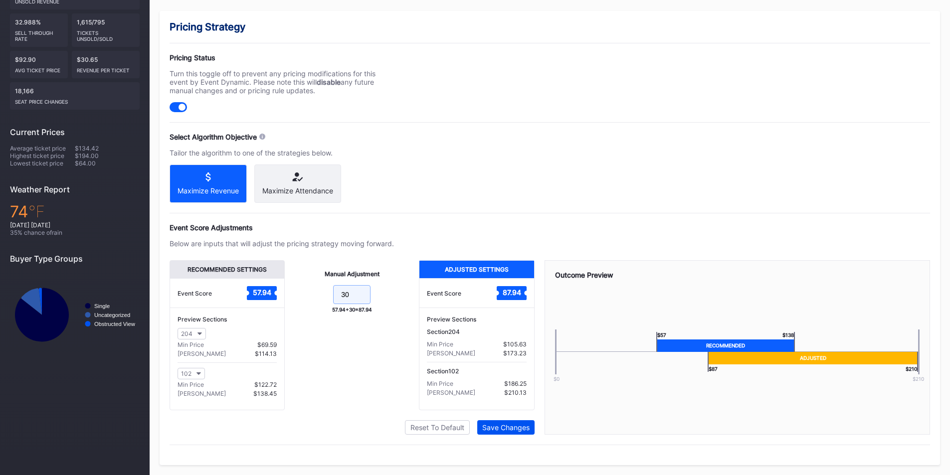
type input "30"
click at [496, 431] on div "Save Changes" at bounding box center [505, 428] width 47 height 8
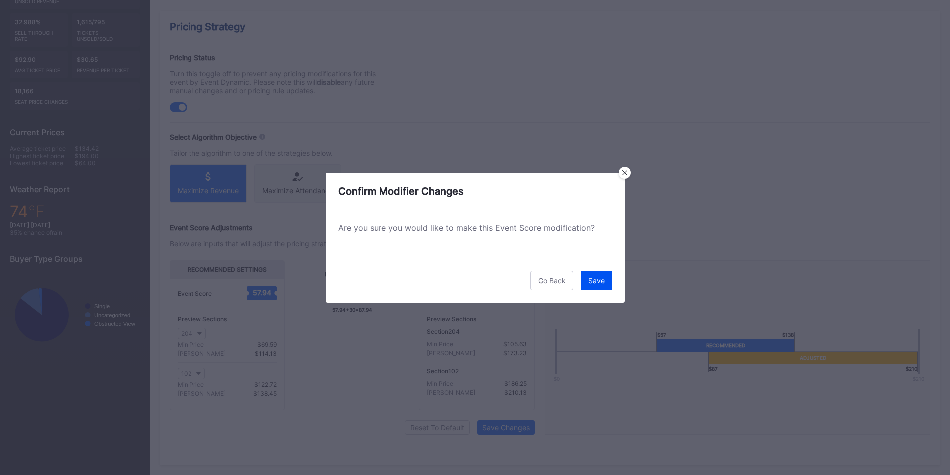
click at [589, 281] on div "Save" at bounding box center [597, 280] width 16 height 8
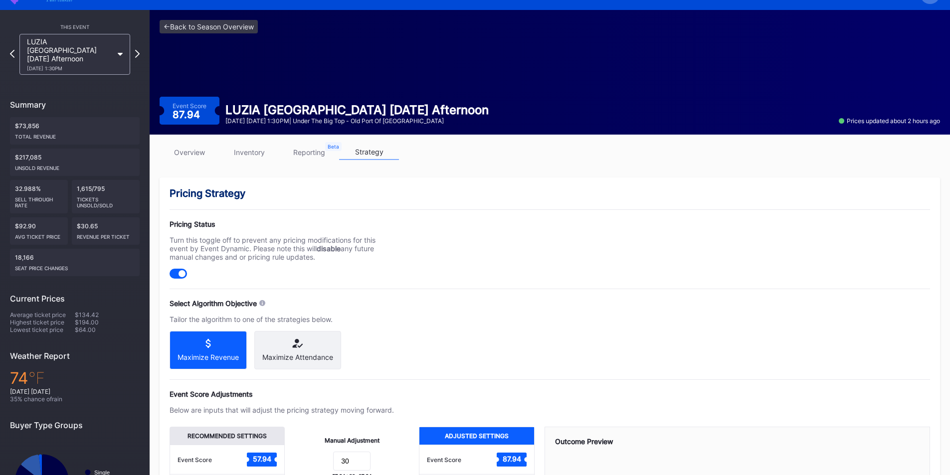
scroll to position [0, 0]
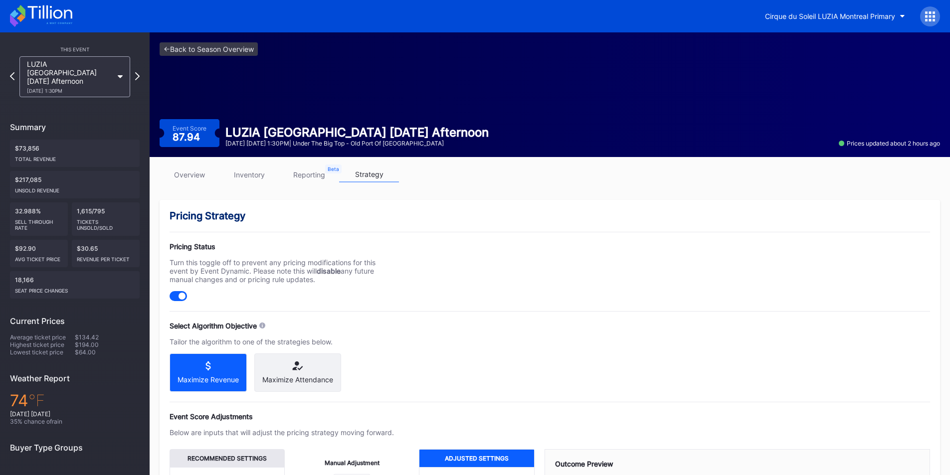
click at [141, 71] on div "This Event LUZIA [GEOGRAPHIC_DATA] [DATE] Afternoon [DATE] 1:30PM Summary $73,8…" at bounding box center [75, 294] width 150 height 525
click at [138, 71] on icon at bounding box center [137, 75] width 5 height 9
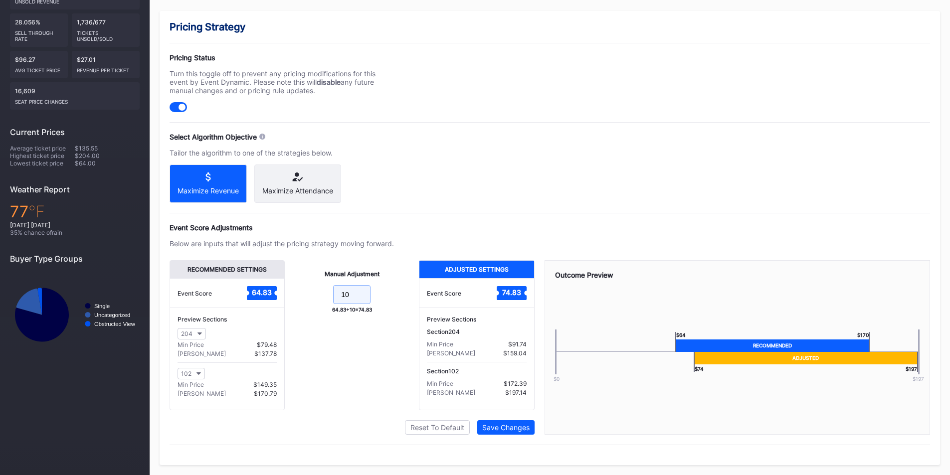
drag, startPoint x: 357, startPoint y: 297, endPoint x: 301, endPoint y: 300, distance: 56.0
click at [301, 300] on form "10" at bounding box center [352, 295] width 114 height 21
type input "30"
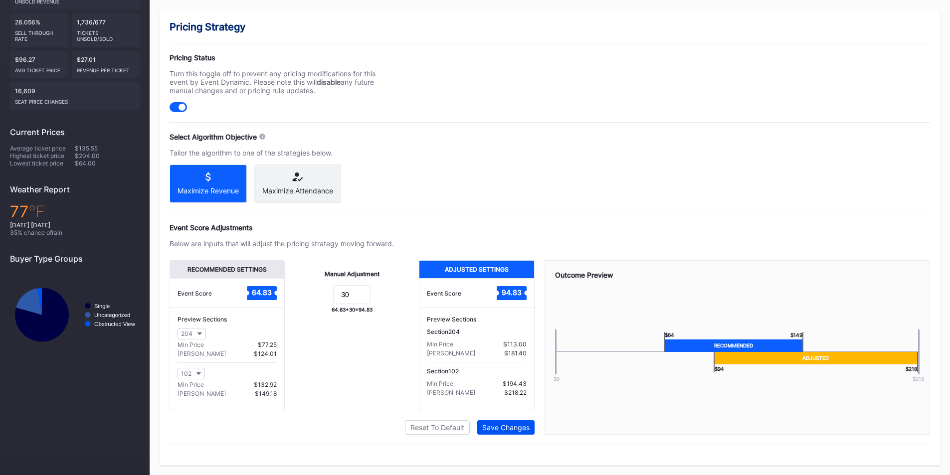
click at [503, 428] on div "Save Changes" at bounding box center [505, 428] width 47 height 8
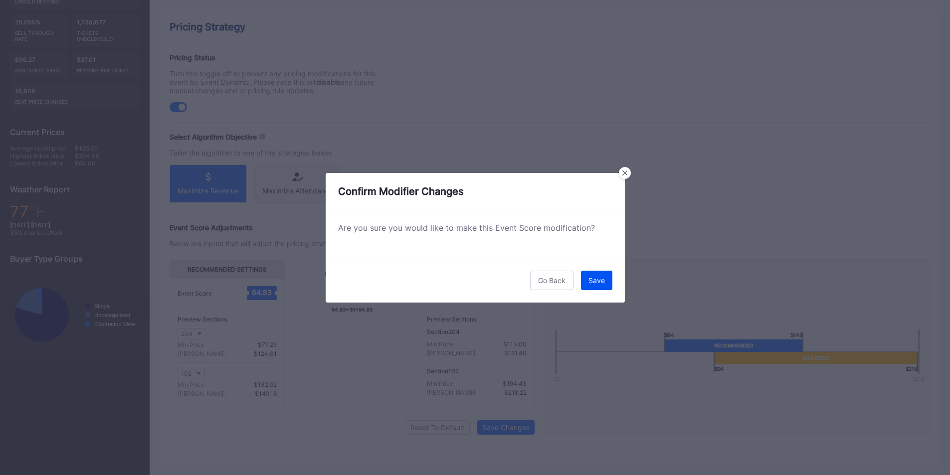
click at [596, 277] on div "Save" at bounding box center [597, 280] width 16 height 8
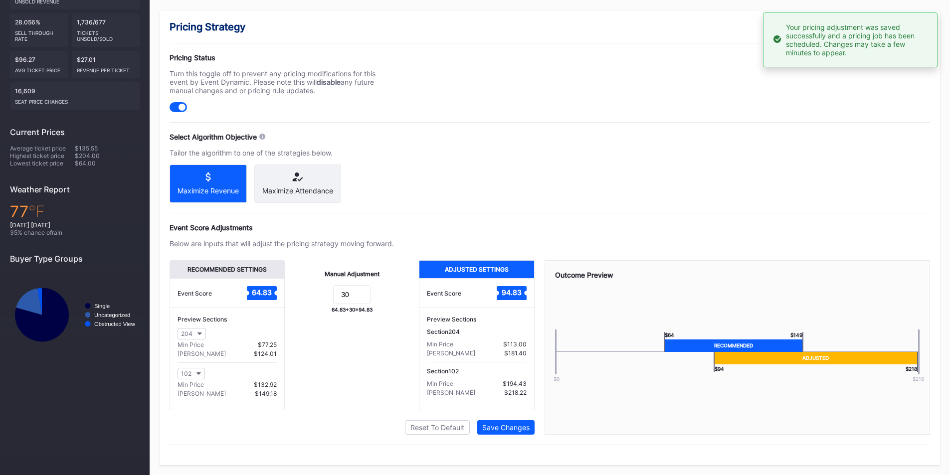
scroll to position [0, 0]
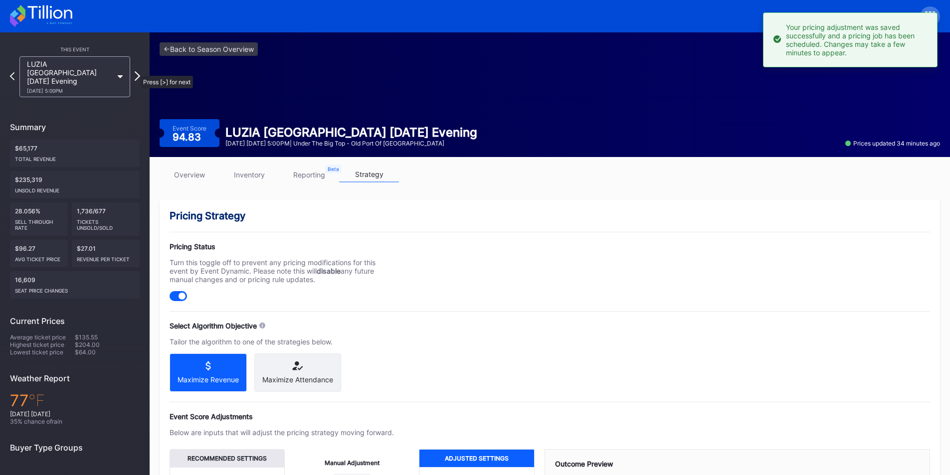
click at [136, 71] on icon at bounding box center [137, 75] width 5 height 9
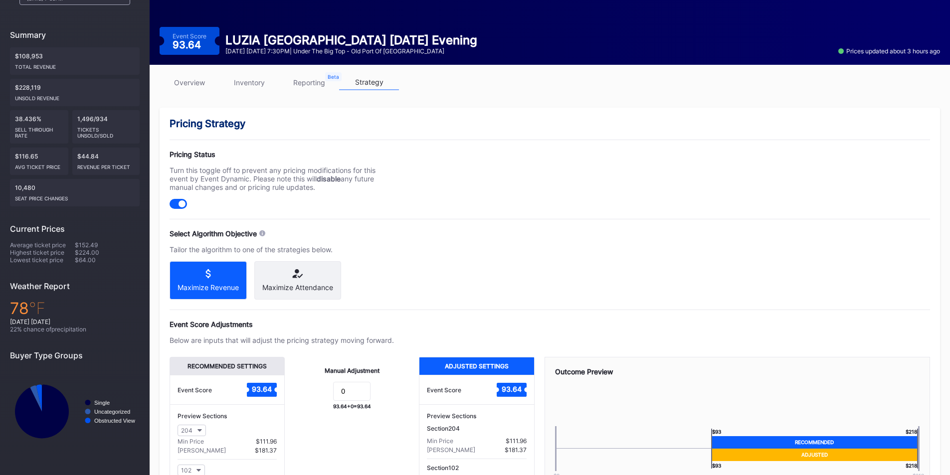
scroll to position [94, 0]
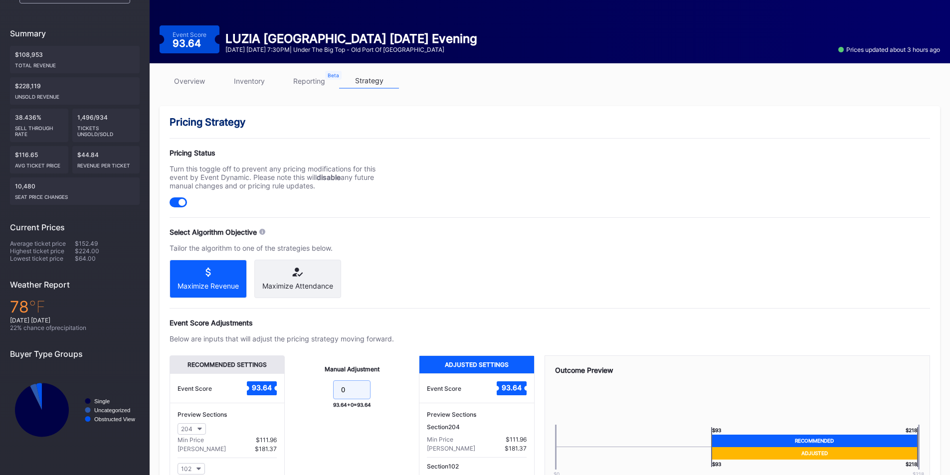
drag, startPoint x: 332, startPoint y: 403, endPoint x: 312, endPoint y: 405, distance: 20.5
click at [312, 402] on form "0" at bounding box center [352, 391] width 114 height 21
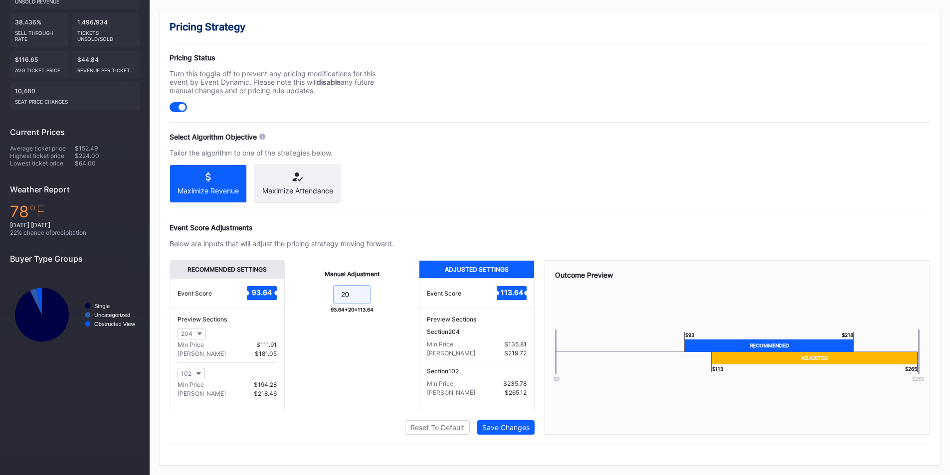
scroll to position [197, 0]
type input "20"
click at [487, 426] on div "Save Changes" at bounding box center [505, 428] width 47 height 8
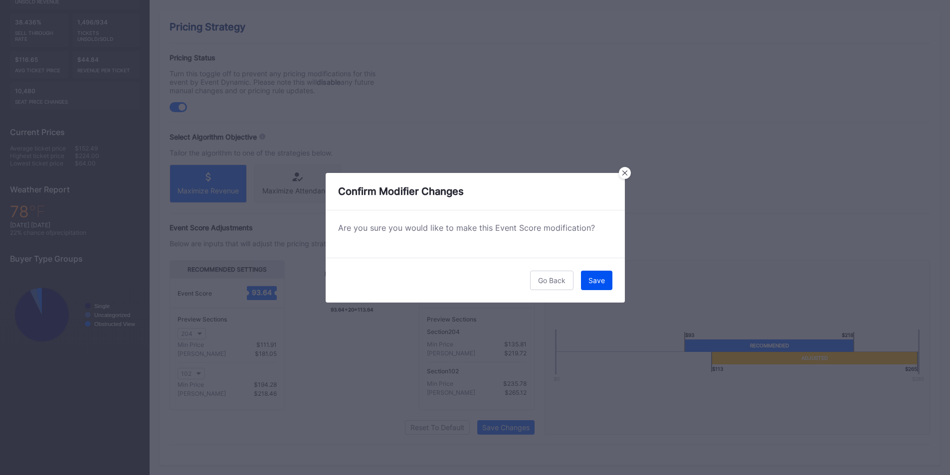
click at [600, 278] on div "Save" at bounding box center [597, 280] width 16 height 8
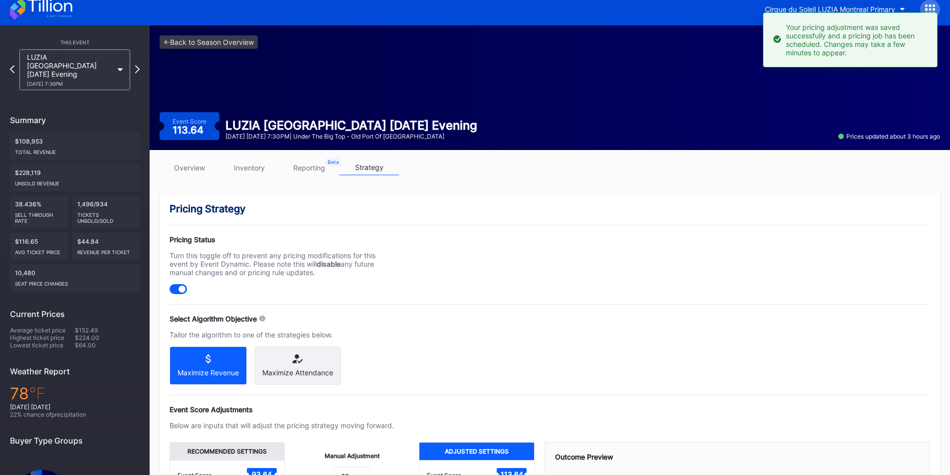
scroll to position [0, 0]
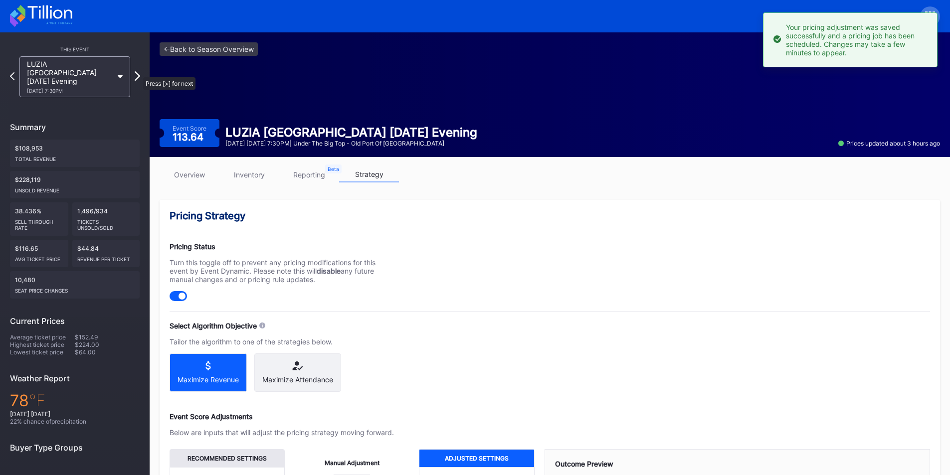
click at [138, 72] on icon at bounding box center [137, 75] width 5 height 9
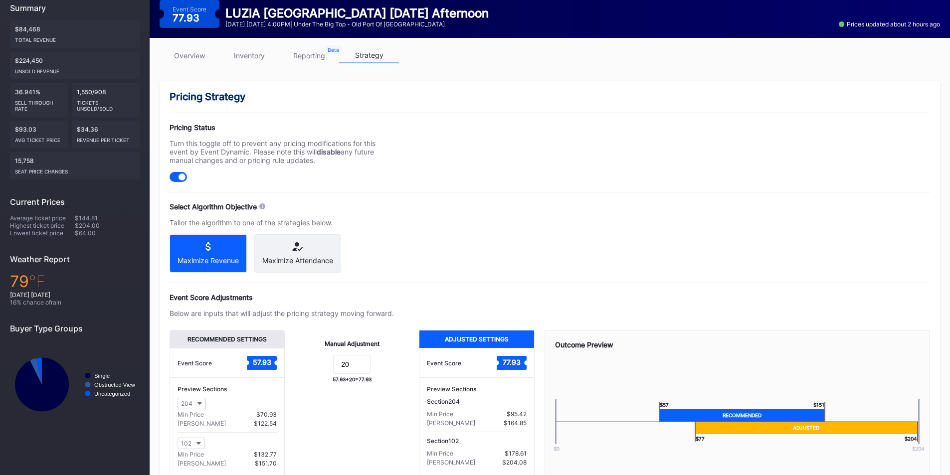
scroll to position [123, 0]
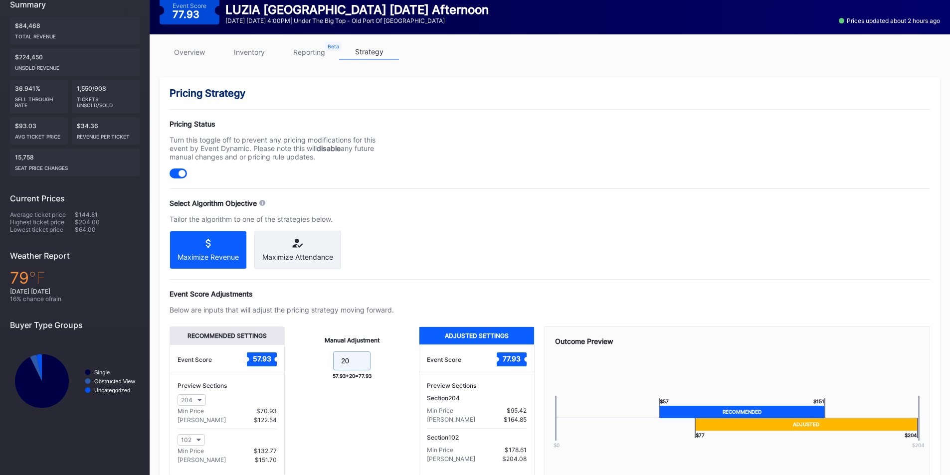
drag, startPoint x: 350, startPoint y: 371, endPoint x: 327, endPoint y: 372, distance: 22.5
click at [327, 372] on form "20" at bounding box center [352, 362] width 114 height 21
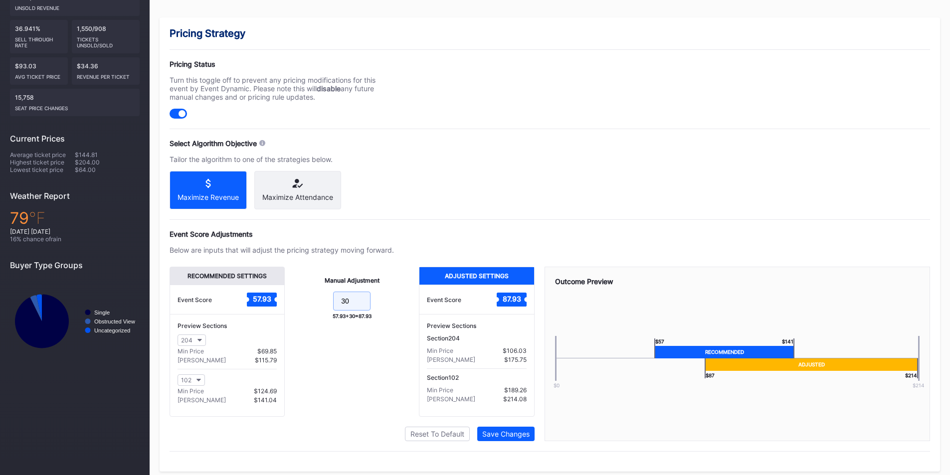
scroll to position [198, 0]
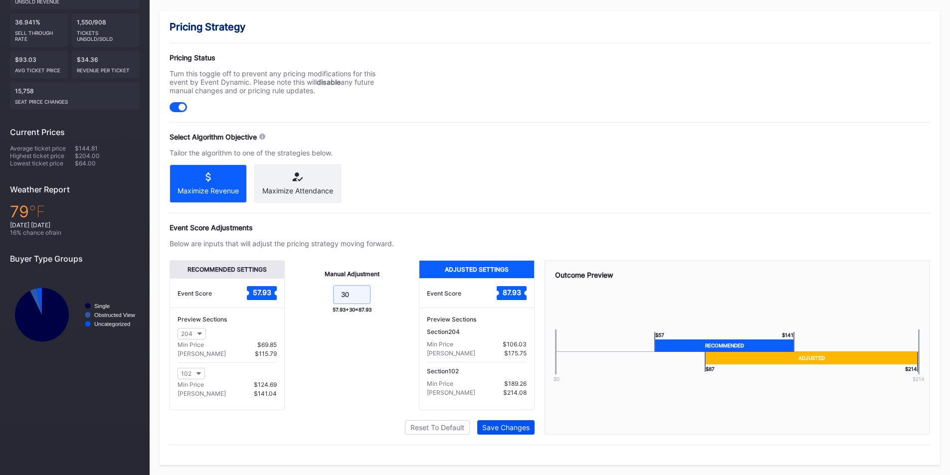
type input "30"
click at [493, 428] on div "Save Changes" at bounding box center [505, 428] width 47 height 8
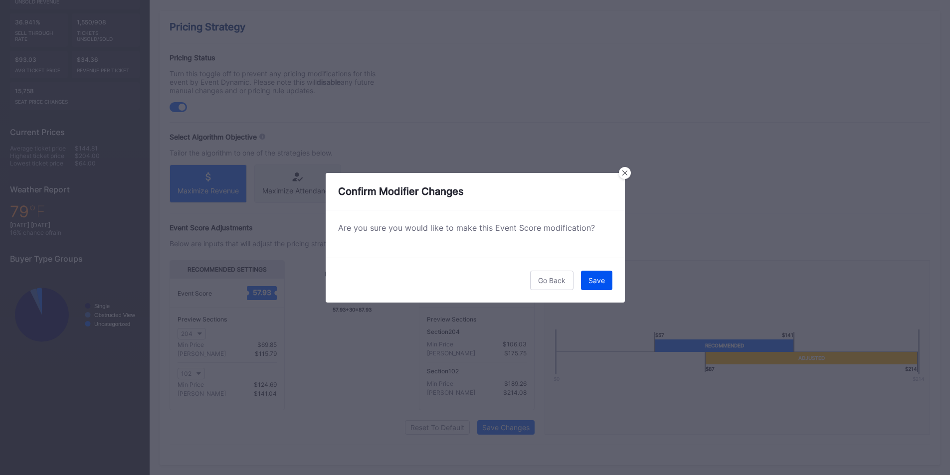
click at [598, 282] on div "Save" at bounding box center [597, 280] width 16 height 8
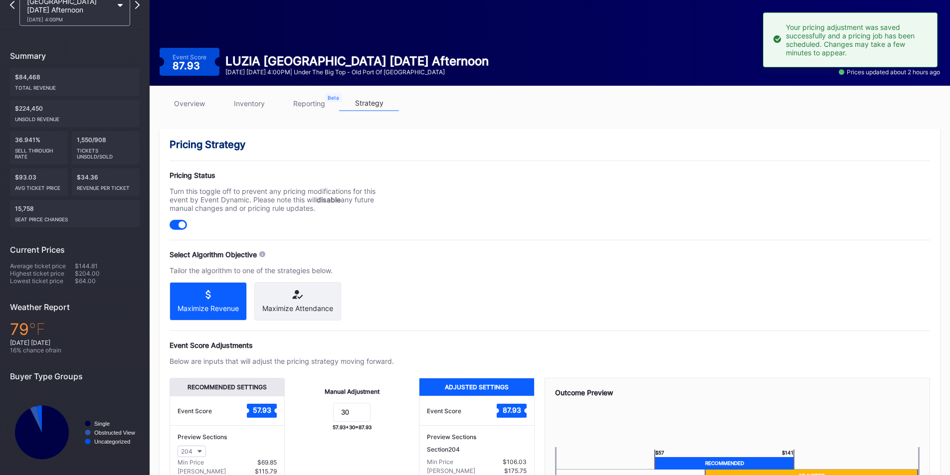
scroll to position [10, 0]
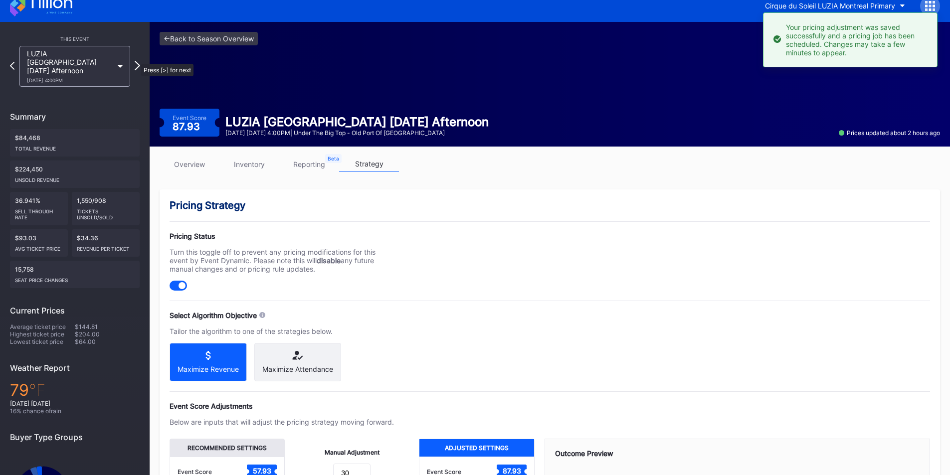
click at [136, 61] on icon at bounding box center [137, 65] width 5 height 9
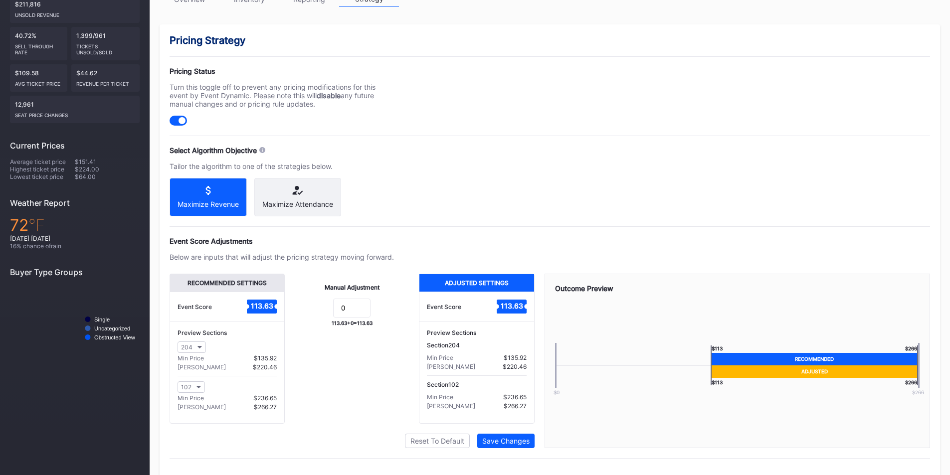
scroll to position [198, 0]
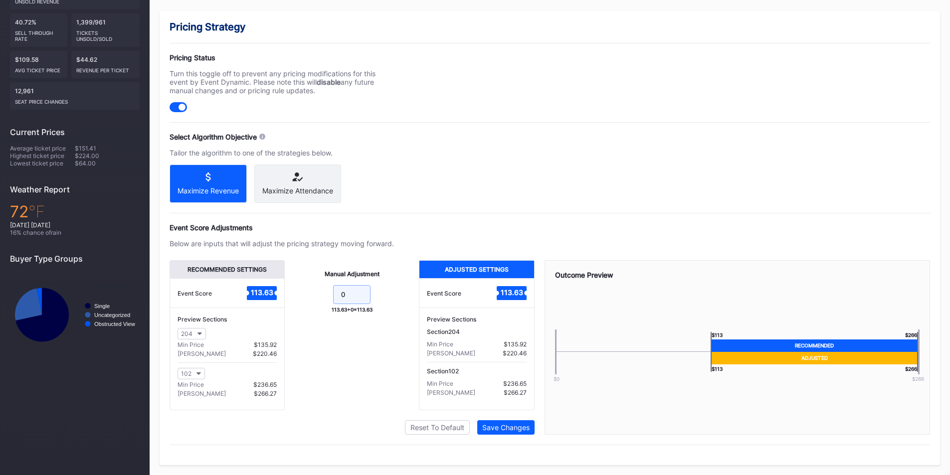
drag, startPoint x: 342, startPoint y: 297, endPoint x: 303, endPoint y: 299, distance: 39.5
click at [303, 299] on form "0" at bounding box center [352, 295] width 114 height 21
type input "20"
click at [513, 427] on div "Save Changes" at bounding box center [505, 428] width 47 height 8
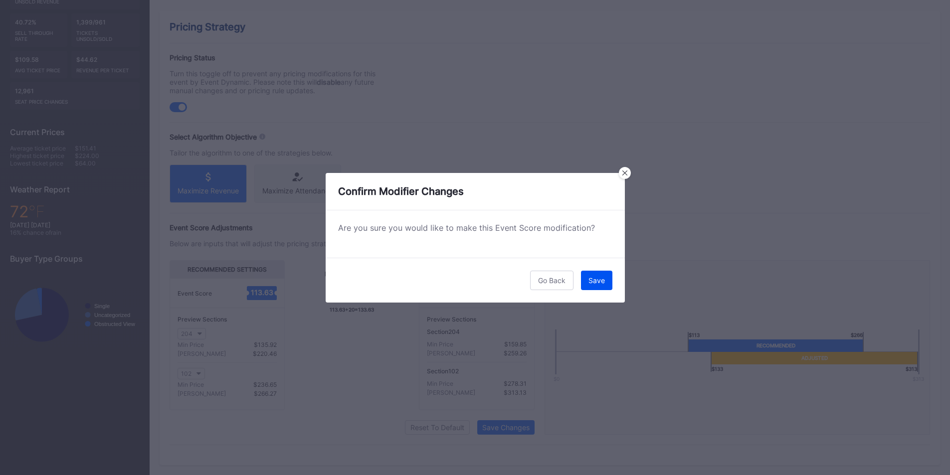
click at [596, 273] on button "Save" at bounding box center [596, 280] width 31 height 19
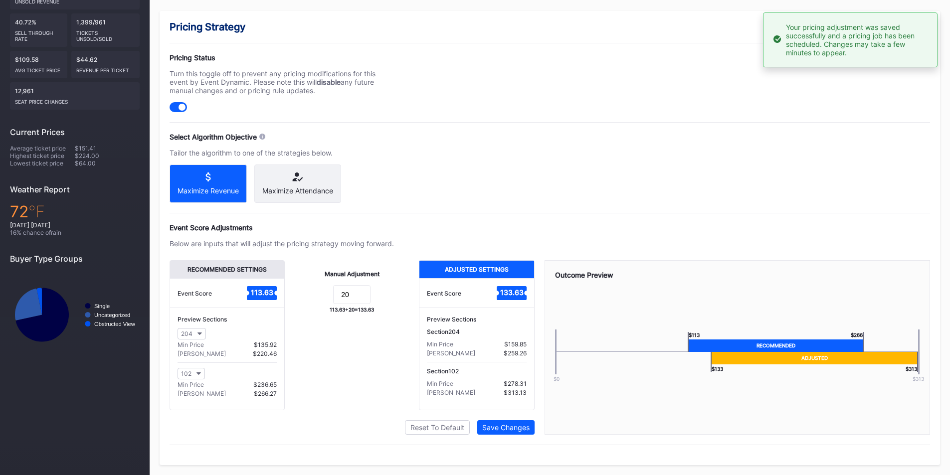
scroll to position [0, 0]
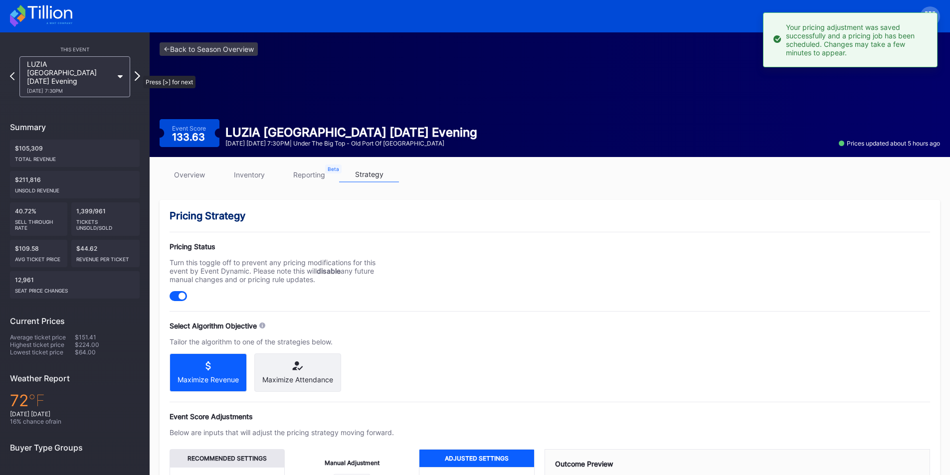
click at [138, 71] on icon at bounding box center [137, 75] width 5 height 9
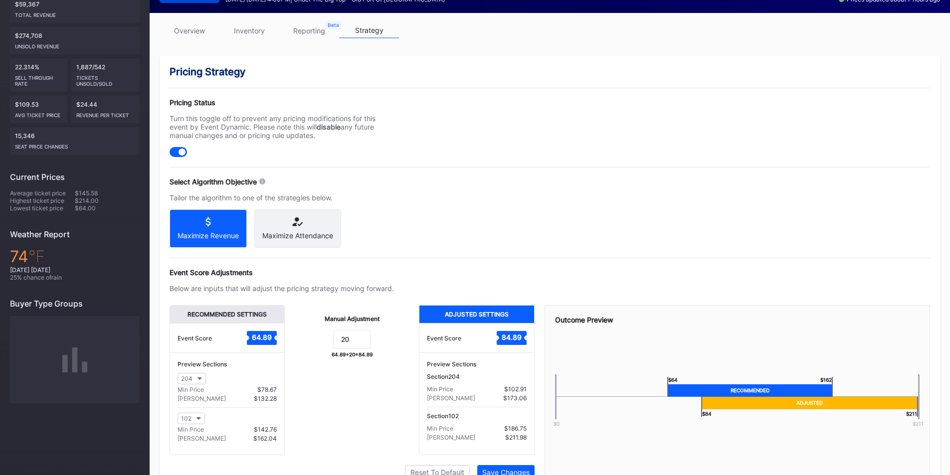
scroll to position [155, 0]
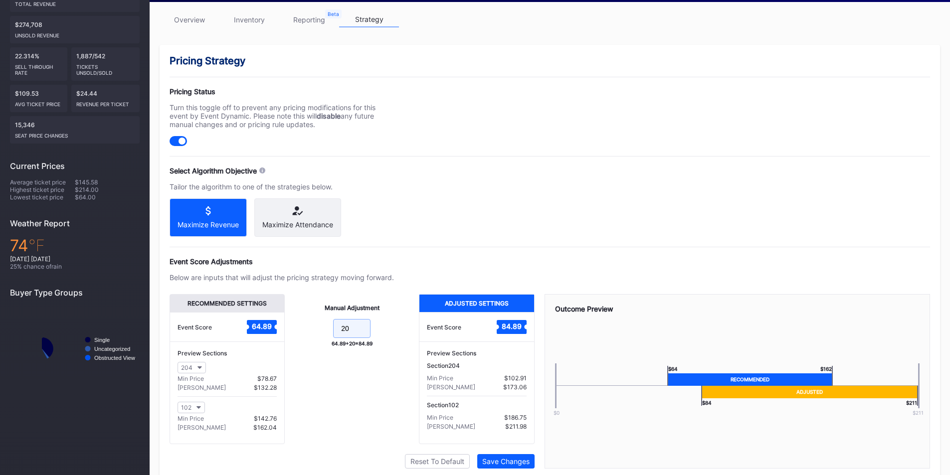
drag, startPoint x: 355, startPoint y: 334, endPoint x: 280, endPoint y: 341, distance: 74.7
click at [280, 341] on div "Recommended Settings Event Score 64.89 Preview Sections 204 Min Price $78.67 Ma…" at bounding box center [352, 369] width 365 height 150
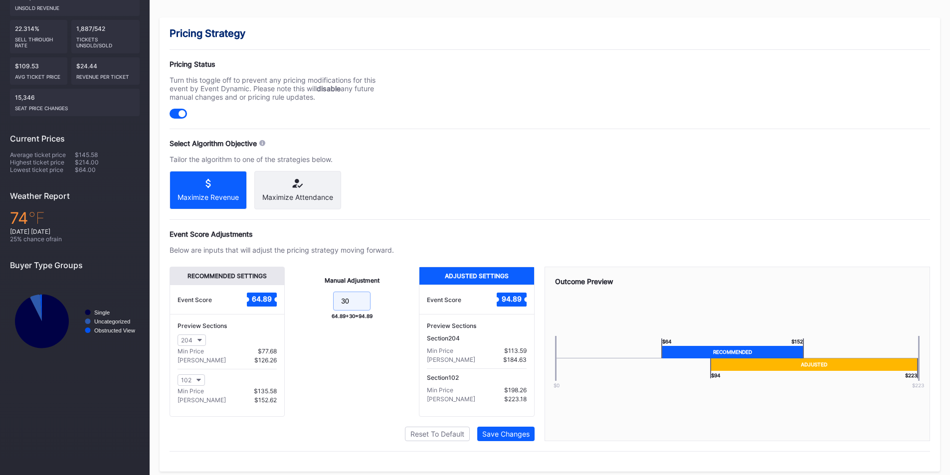
scroll to position [183, 0]
type input "30"
click at [499, 436] on button "Save Changes" at bounding box center [505, 434] width 57 height 14
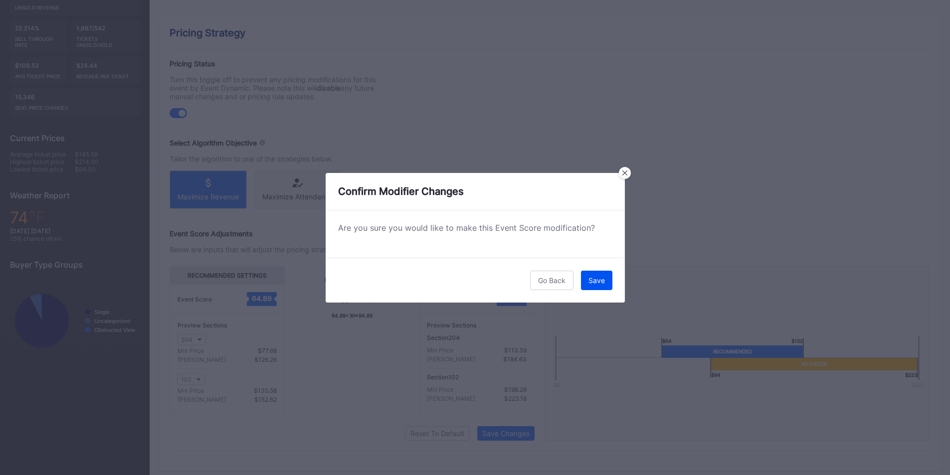
click at [610, 276] on button "Save" at bounding box center [596, 280] width 31 height 19
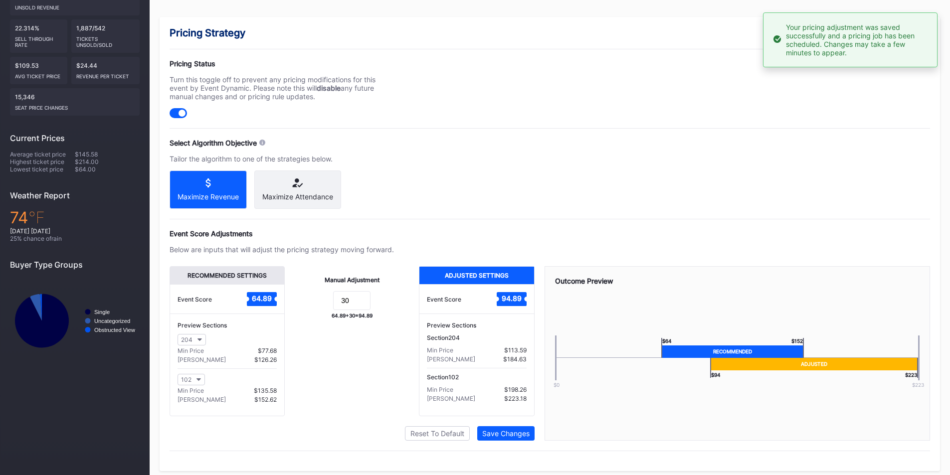
scroll to position [0, 0]
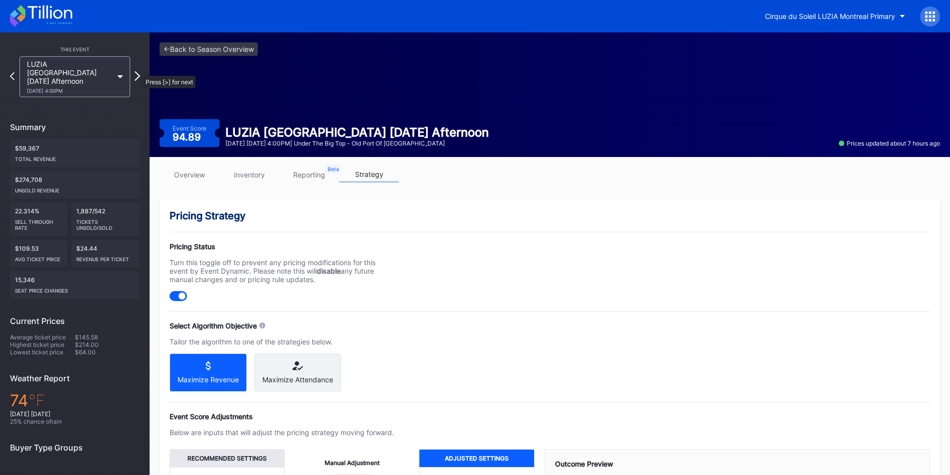
click at [138, 71] on icon at bounding box center [137, 75] width 5 height 9
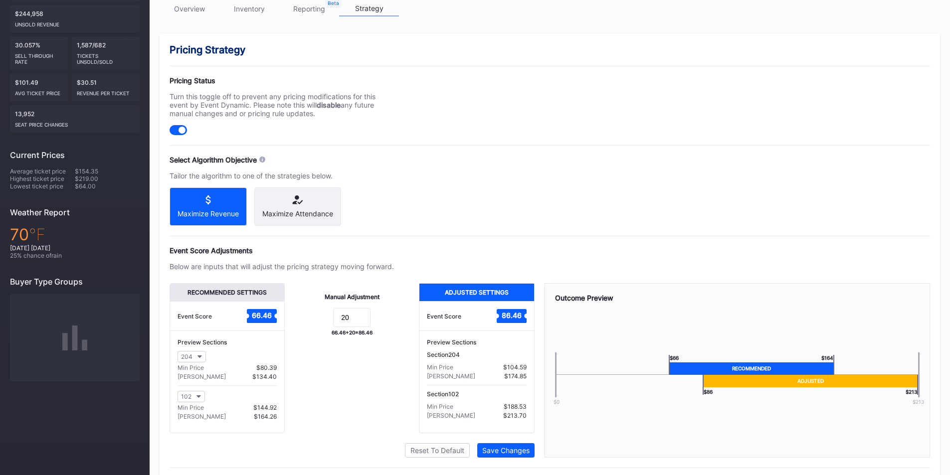
scroll to position [167, 0]
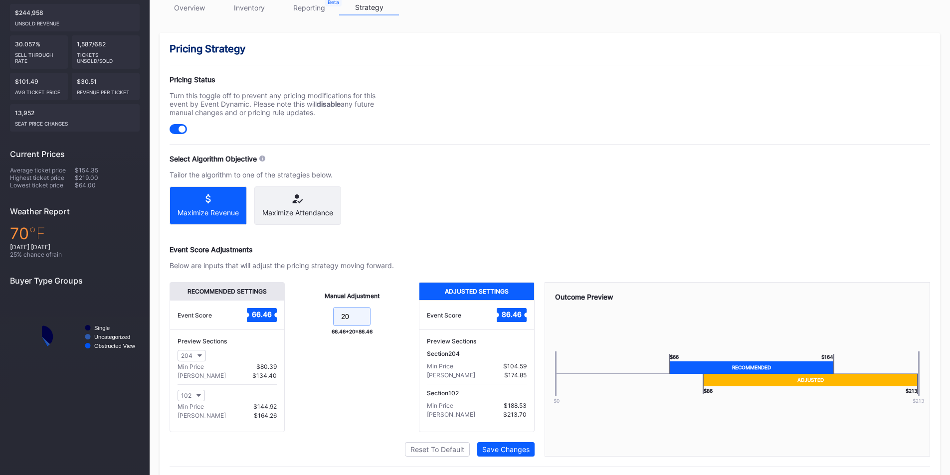
drag, startPoint x: 307, startPoint y: 325, endPoint x: 301, endPoint y: 324, distance: 6.1
click at [301, 324] on form "20" at bounding box center [352, 317] width 114 height 21
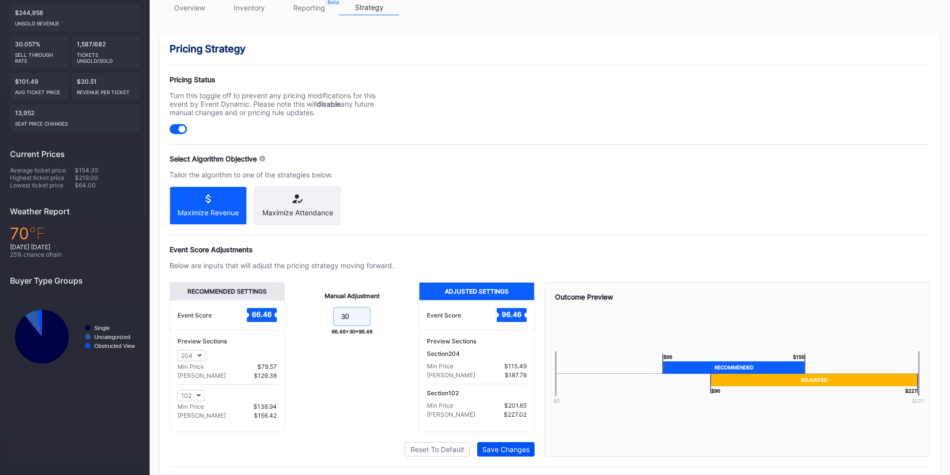
type input "30"
click at [495, 454] on div "Save Changes" at bounding box center [505, 450] width 47 height 8
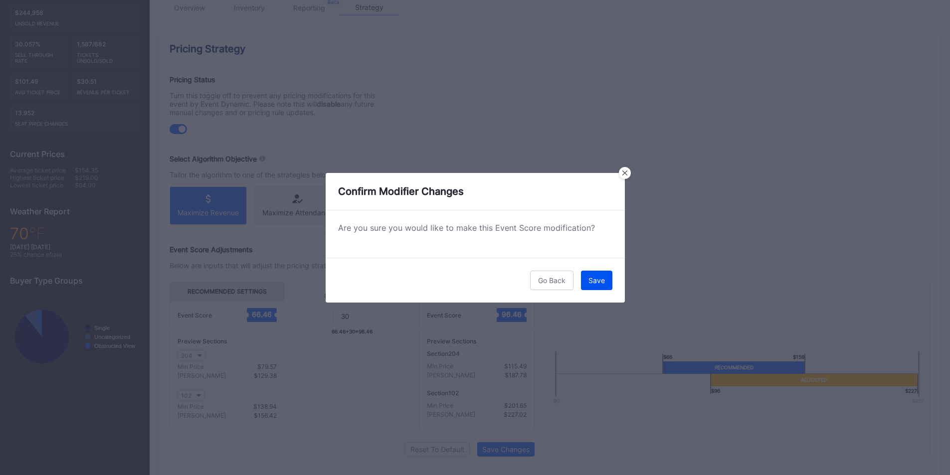
click at [592, 283] on div "Save" at bounding box center [597, 280] width 16 height 8
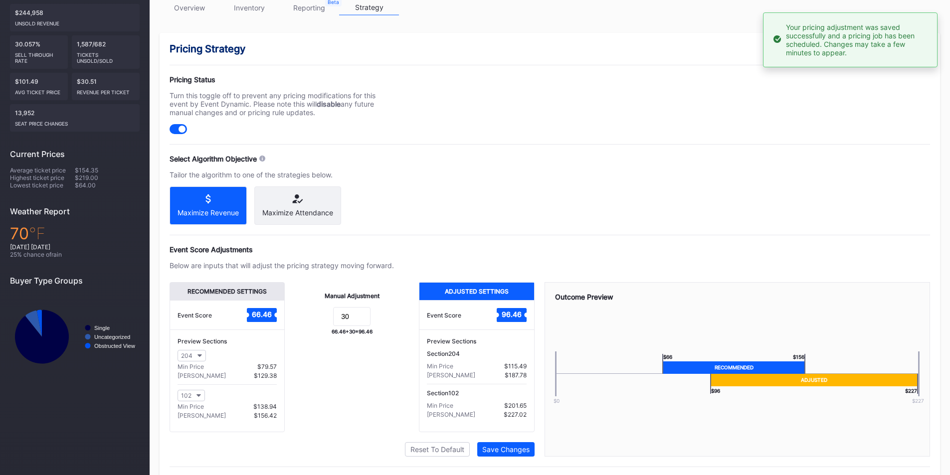
scroll to position [0, 0]
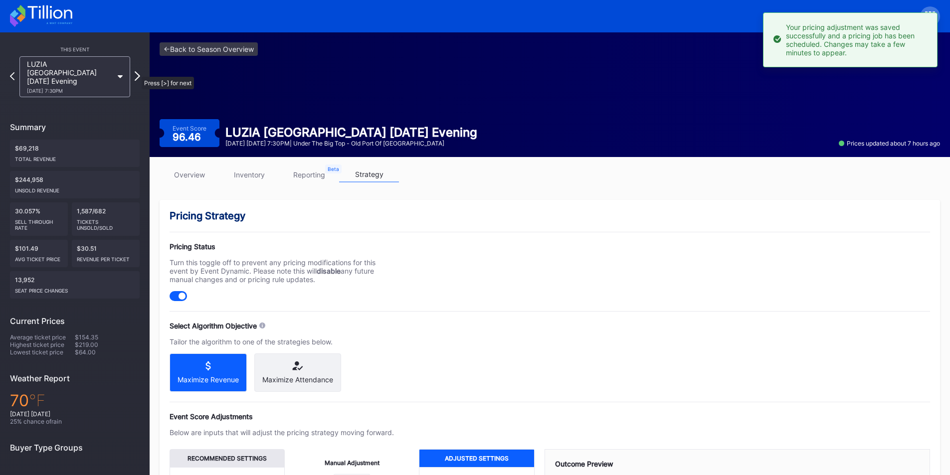
click at [137, 72] on icon at bounding box center [137, 75] width 5 height 9
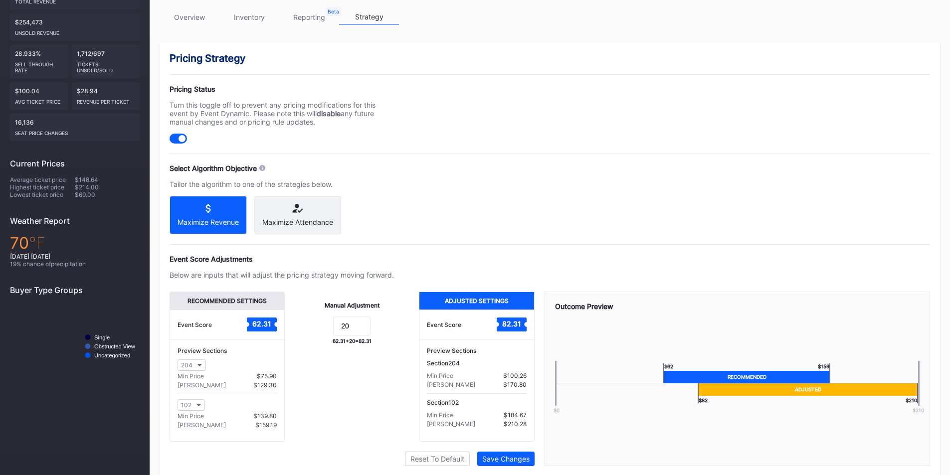
scroll to position [158, 0]
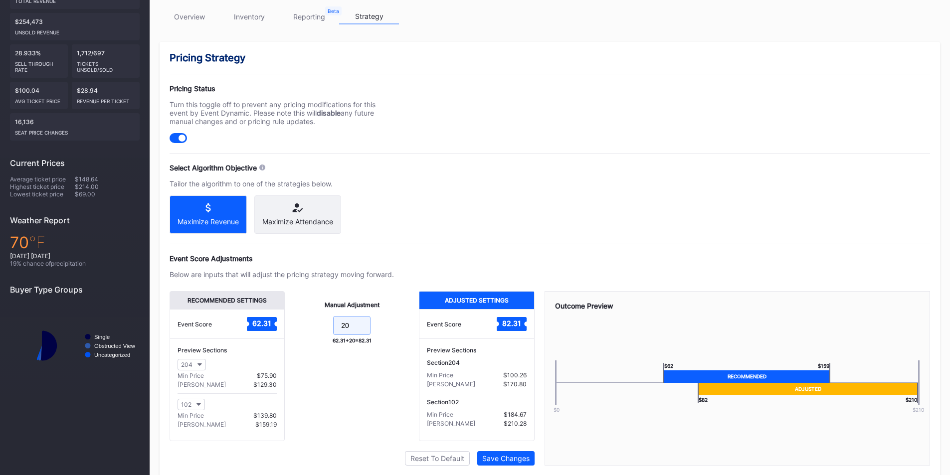
drag, startPoint x: 353, startPoint y: 332, endPoint x: 277, endPoint y: 331, distance: 75.8
click at [277, 331] on div "Recommended Settings Event Score 62.31 Preview Sections 204 Min Price $75.90 Ma…" at bounding box center [352, 366] width 365 height 150
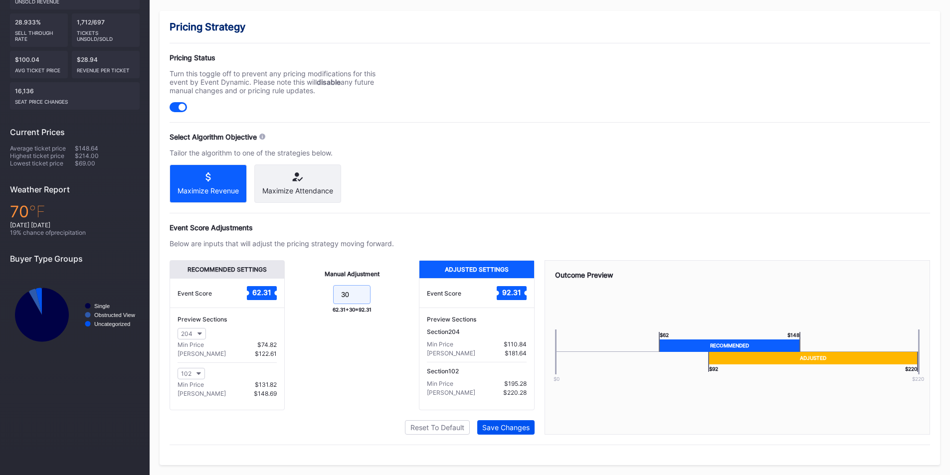
type input "30"
click at [497, 425] on div "Save Changes" at bounding box center [505, 428] width 47 height 8
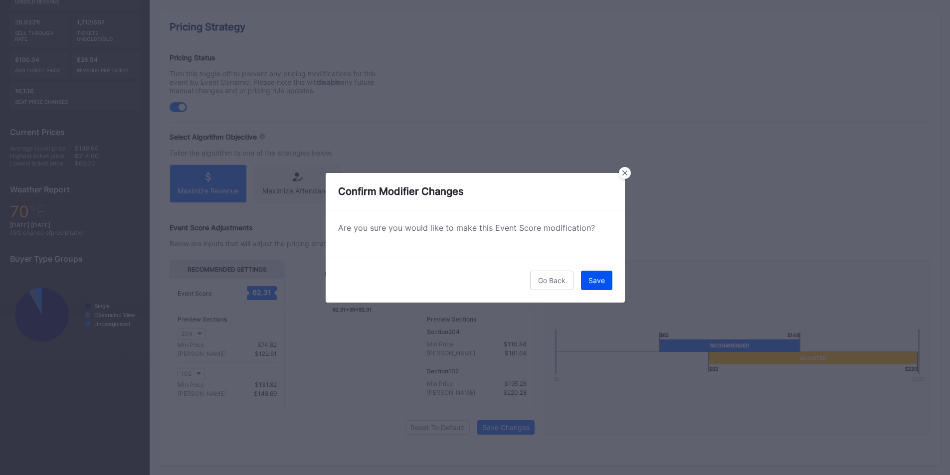
click at [591, 282] on div "Save" at bounding box center [597, 280] width 16 height 8
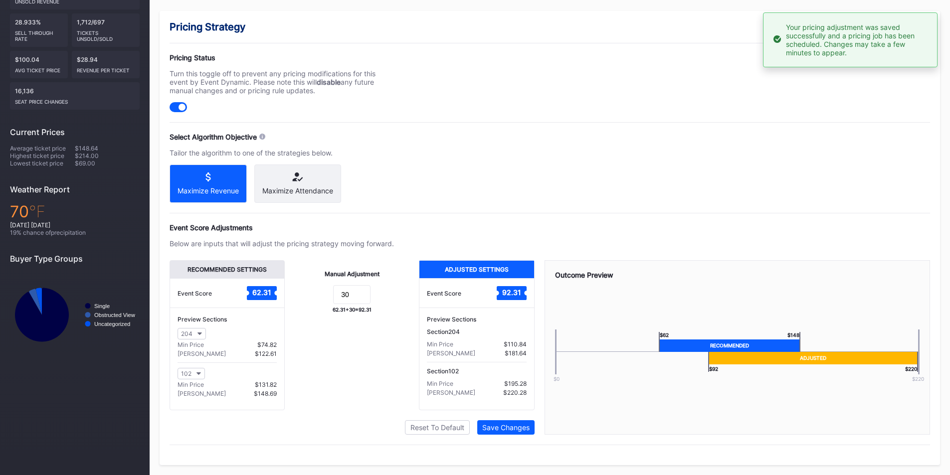
scroll to position [0, 0]
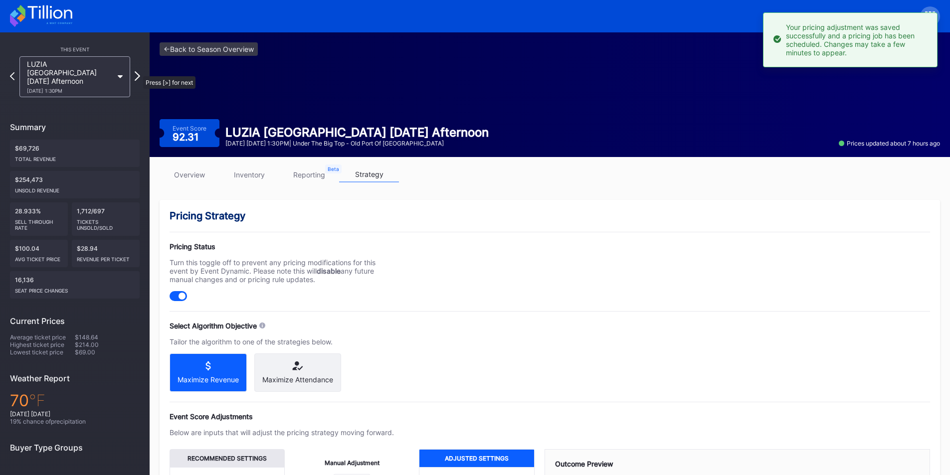
click at [138, 71] on icon at bounding box center [137, 75] width 5 height 9
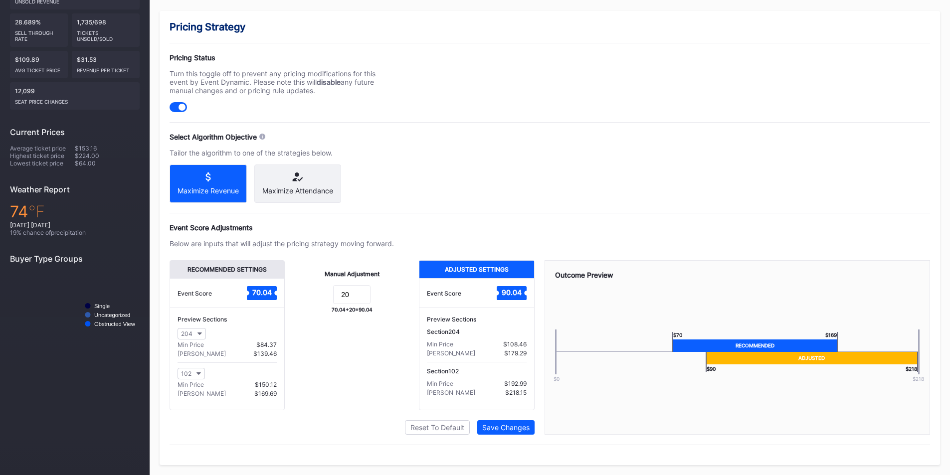
scroll to position [198, 0]
drag, startPoint x: 355, startPoint y: 296, endPoint x: 275, endPoint y: 299, distance: 79.9
click at [275, 299] on div "Recommended Settings Event Score 70.04 Preview Sections 204 Min Price $84.37 Ma…" at bounding box center [352, 335] width 365 height 150
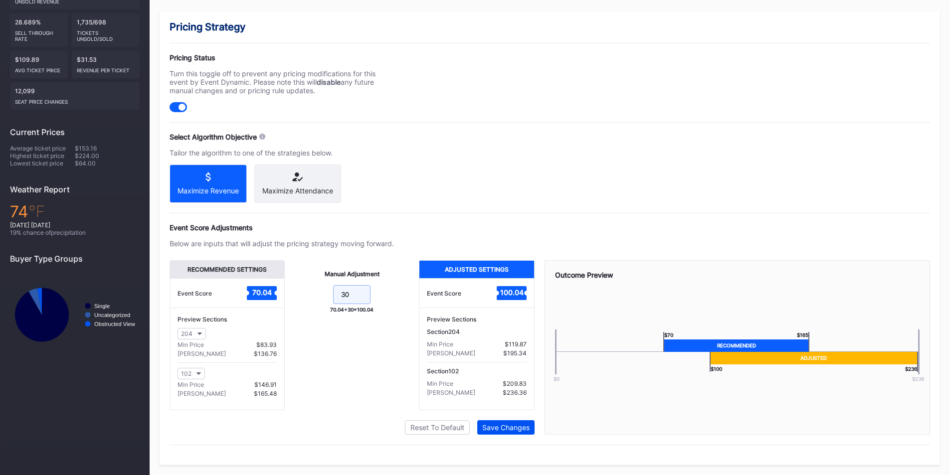
type input "30"
click at [511, 430] on div "Save Changes" at bounding box center [505, 428] width 47 height 8
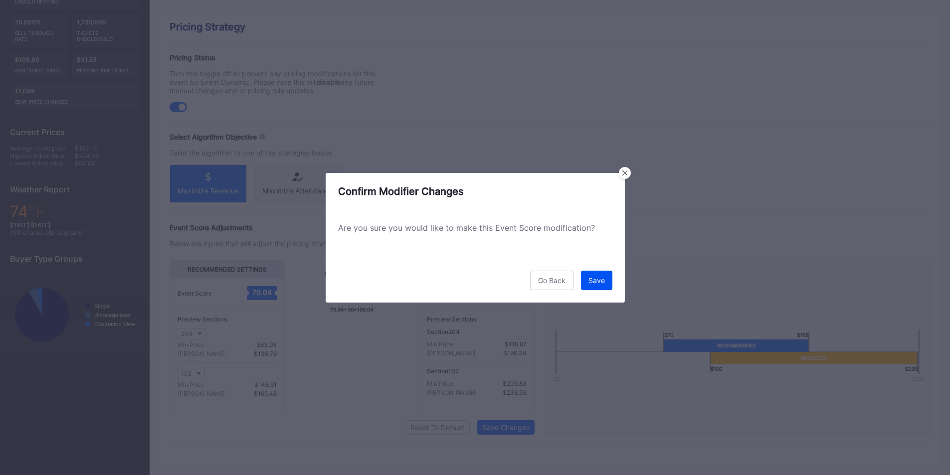
click at [588, 279] on button "Save" at bounding box center [596, 280] width 31 height 19
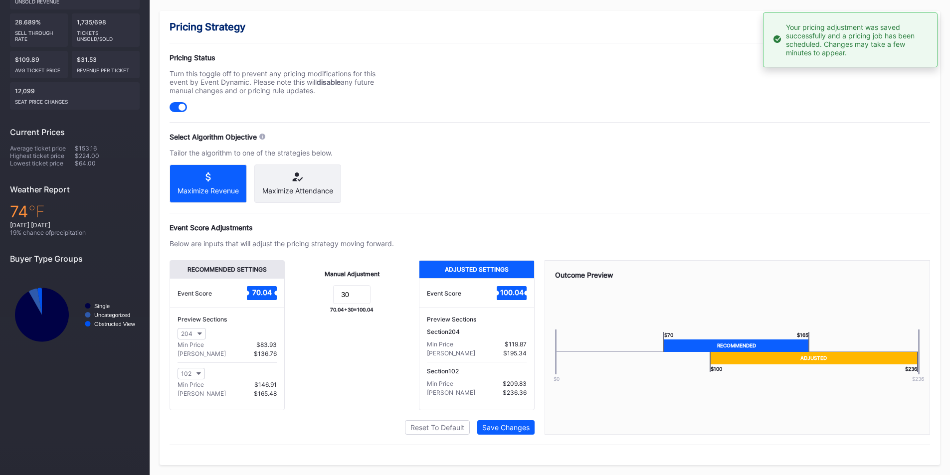
scroll to position [0, 0]
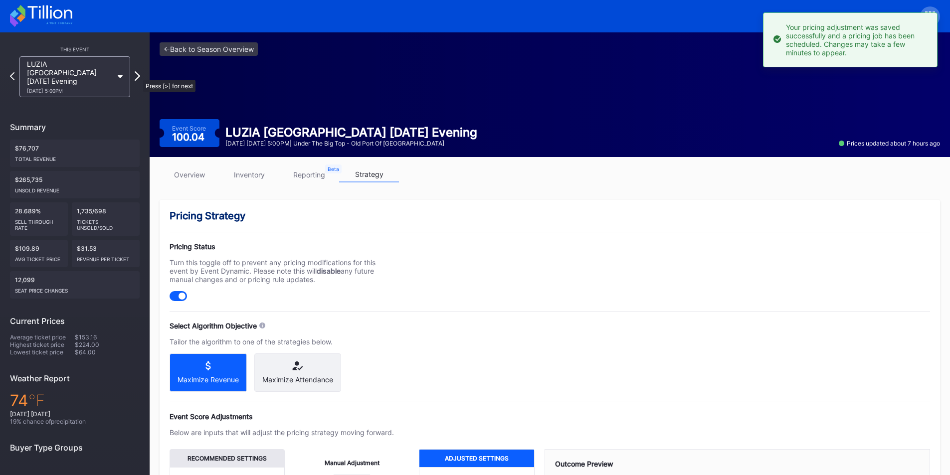
click at [138, 75] on icon at bounding box center [137, 75] width 5 height 9
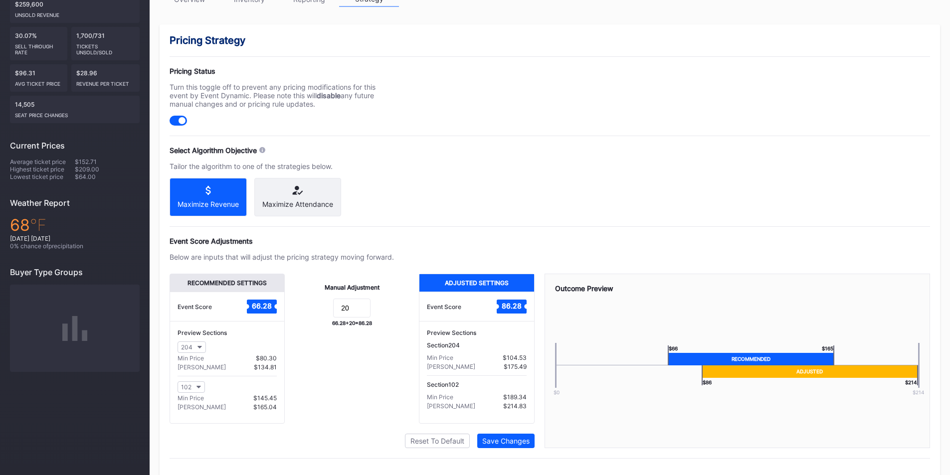
scroll to position [198, 0]
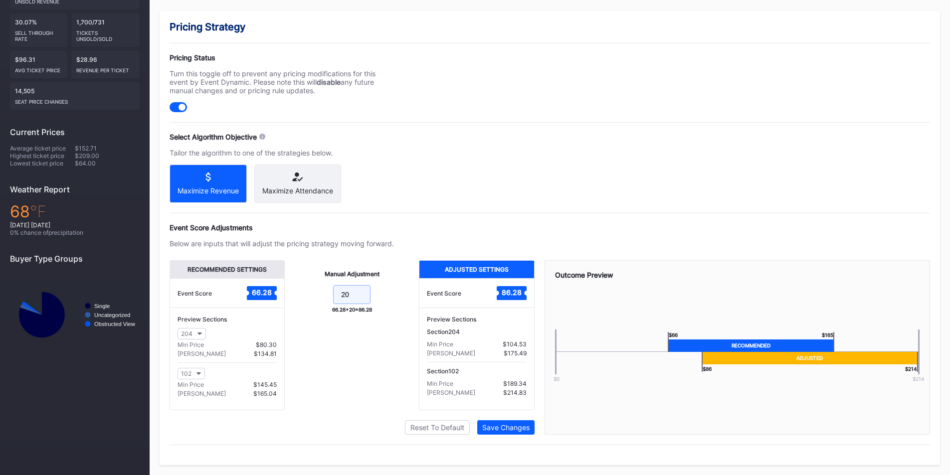
drag, startPoint x: 357, startPoint y: 289, endPoint x: 329, endPoint y: 291, distance: 28.0
click at [329, 291] on form "20" at bounding box center [352, 295] width 114 height 21
type input "30"
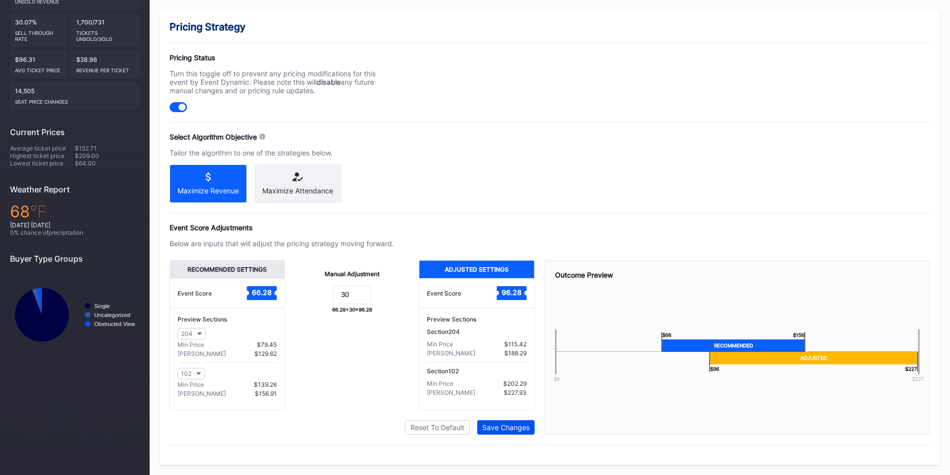
click at [517, 422] on button "Save Changes" at bounding box center [505, 428] width 57 height 14
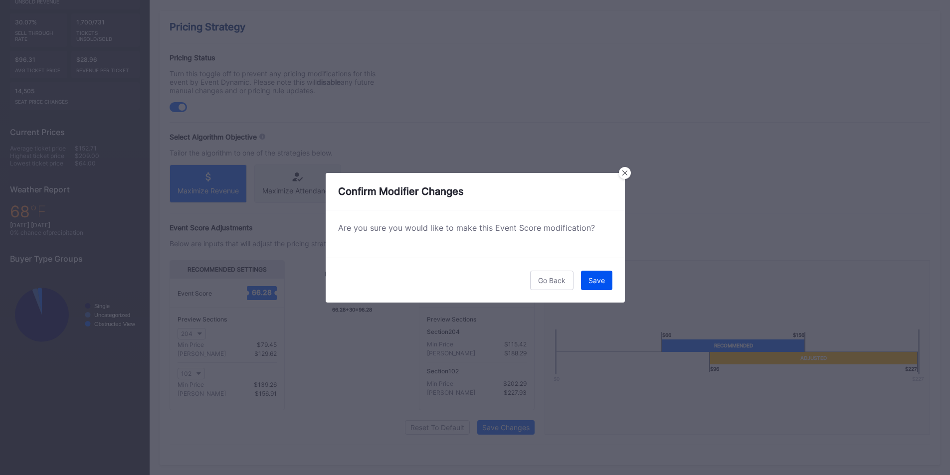
click at [589, 278] on div "Save" at bounding box center [597, 280] width 16 height 8
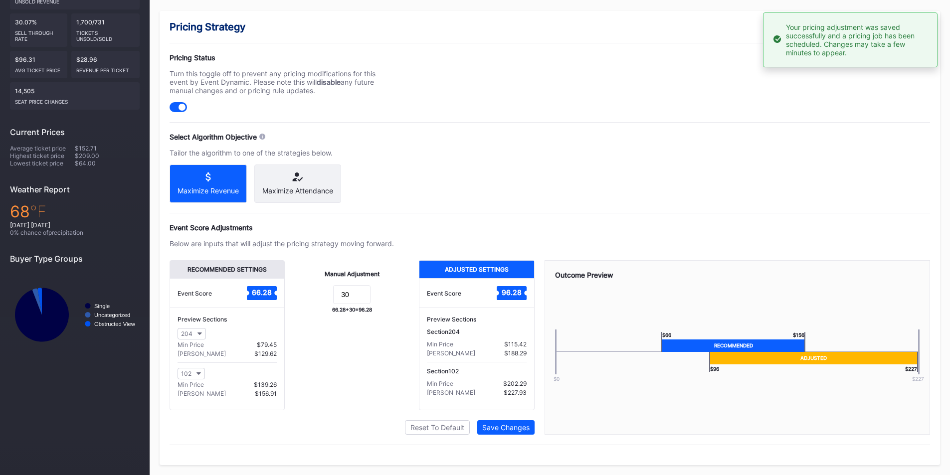
scroll to position [0, 0]
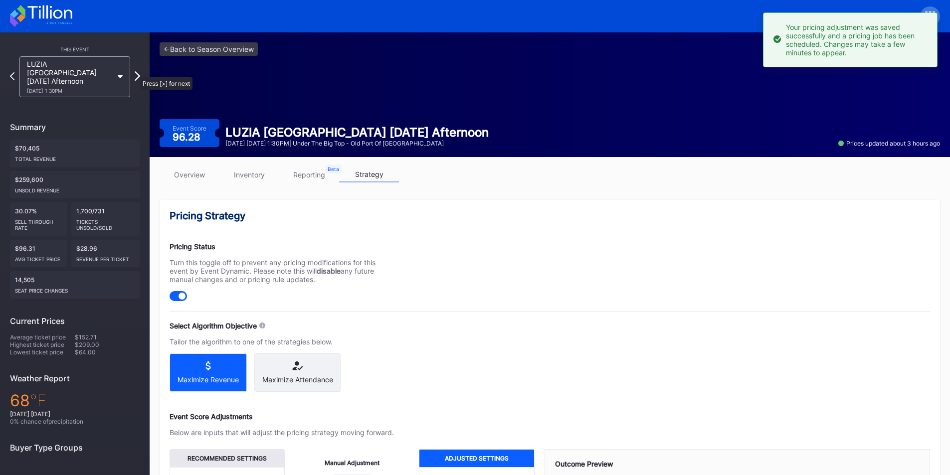
click at [135, 72] on icon at bounding box center [137, 75] width 5 height 9
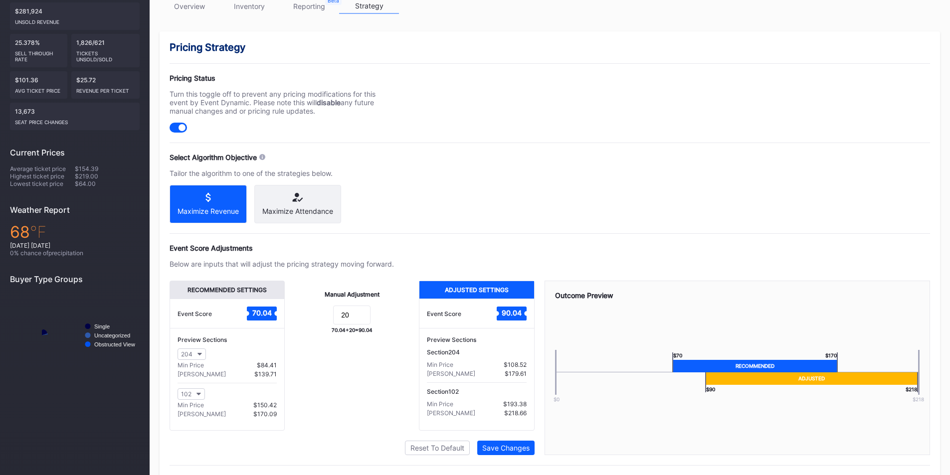
scroll to position [177, 0]
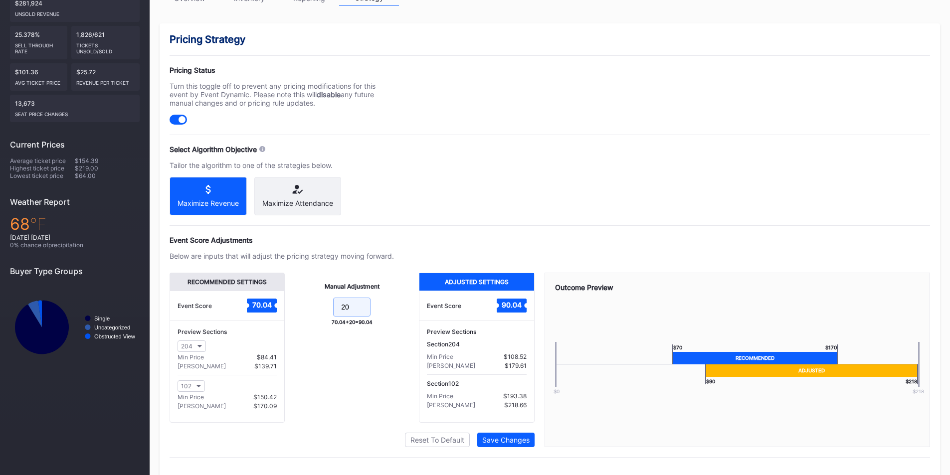
drag, startPoint x: 357, startPoint y: 319, endPoint x: 303, endPoint y: 320, distance: 53.9
click at [303, 319] on form "20" at bounding box center [352, 308] width 114 height 21
type input "30"
click at [505, 445] on div "Save Changes" at bounding box center [505, 440] width 47 height 8
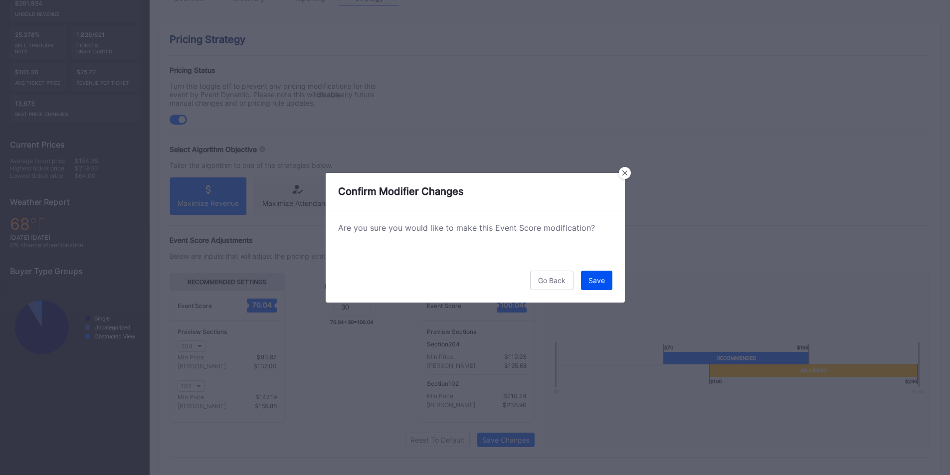
click at [594, 278] on div "Save" at bounding box center [597, 280] width 16 height 8
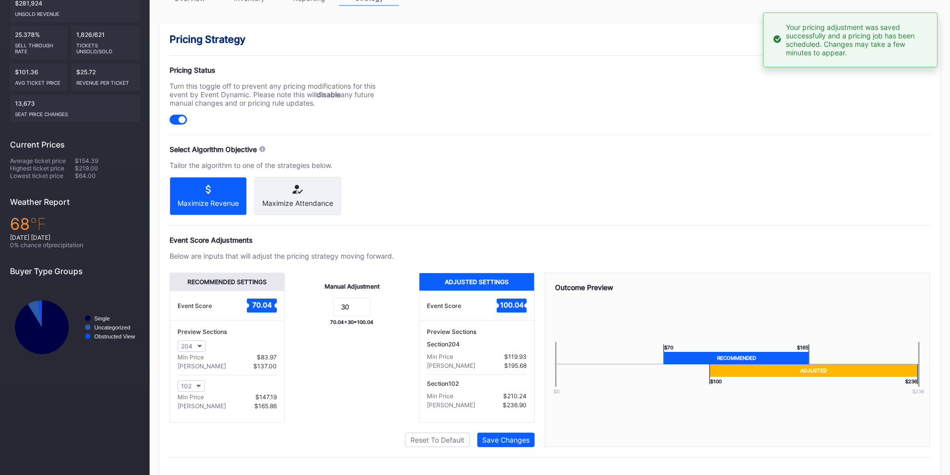
scroll to position [0, 0]
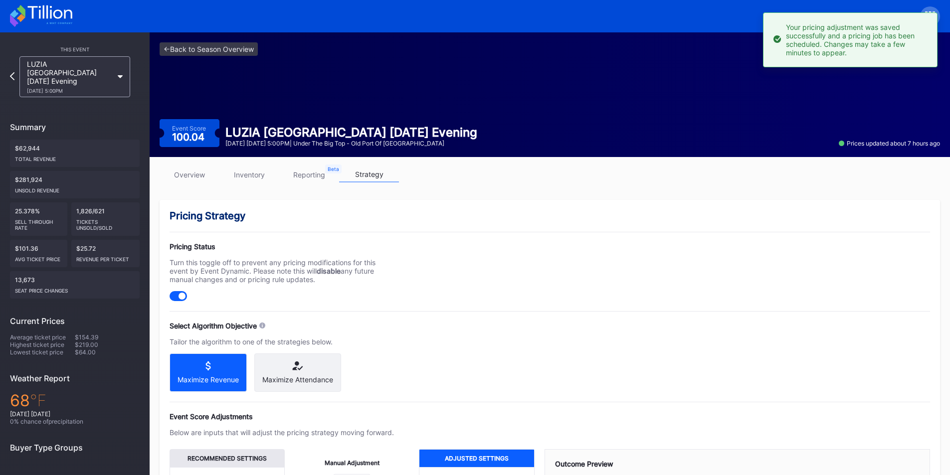
click at [46, 23] on icon at bounding box center [41, 16] width 62 height 22
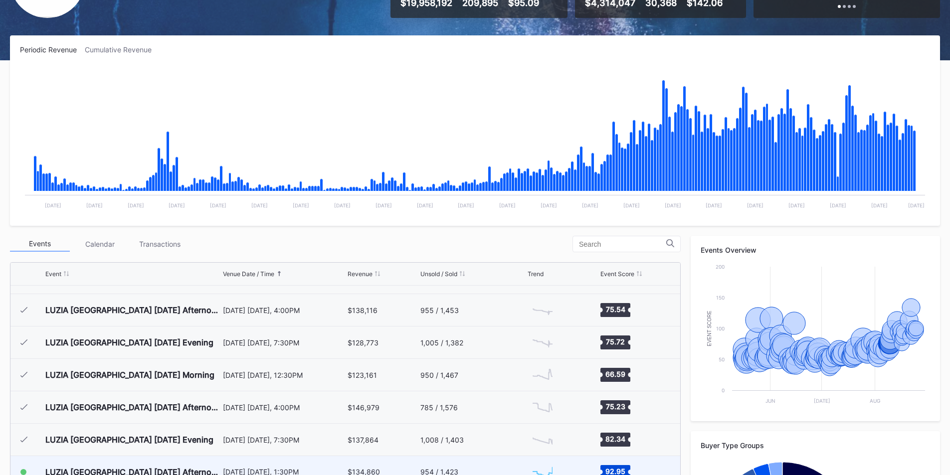
scroll to position [3406, 0]
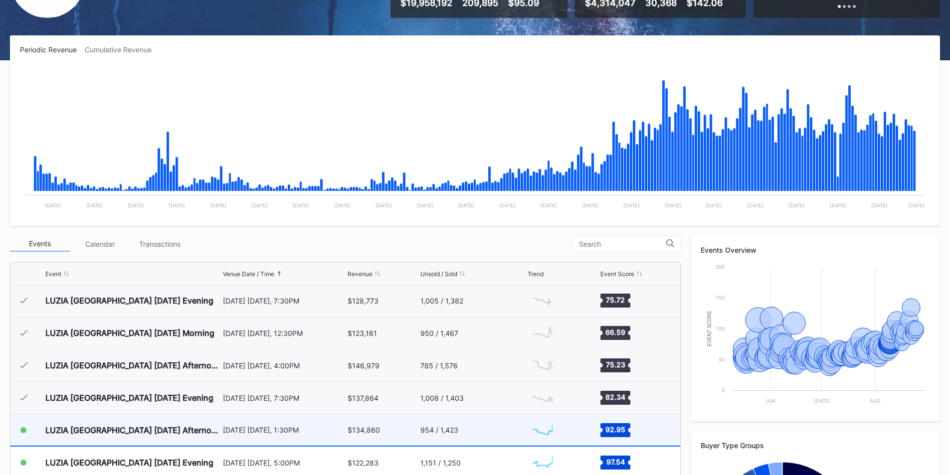
click at [285, 431] on div "[DATE] [DATE], 1:30PM" at bounding box center [284, 430] width 123 height 8
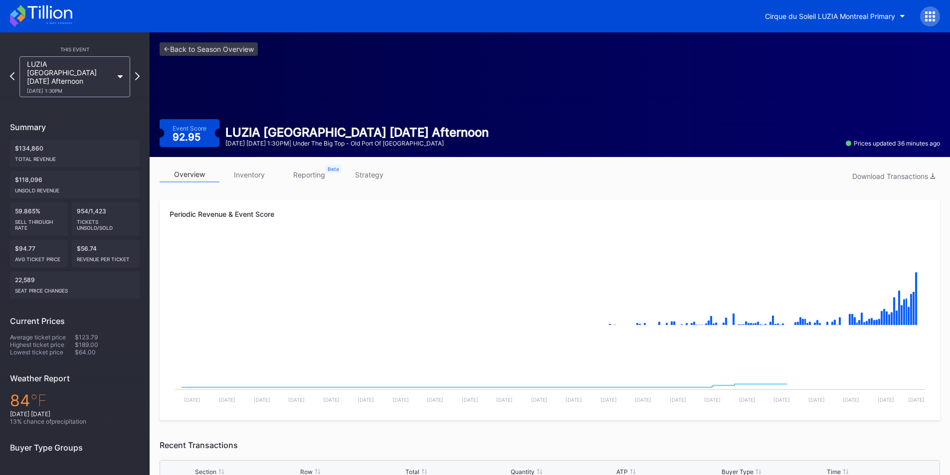
click at [252, 176] on link "inventory" at bounding box center [250, 174] width 60 height 15
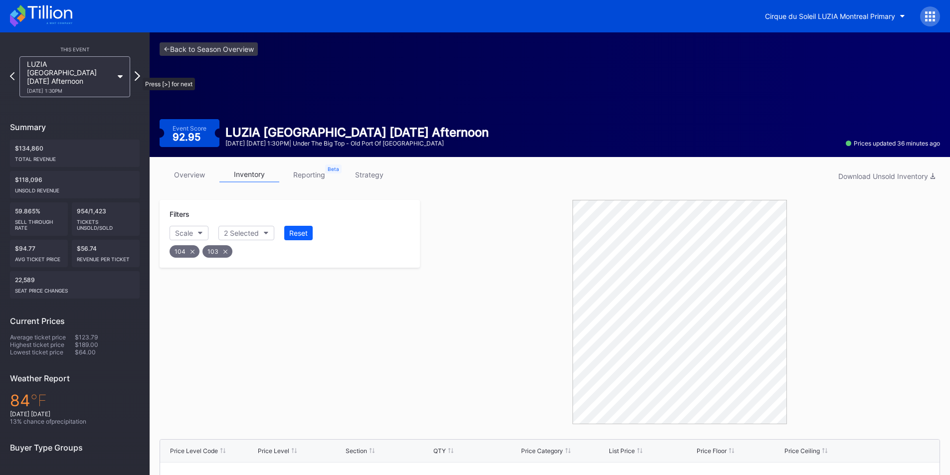
click at [138, 73] on icon at bounding box center [137, 75] width 5 height 9
click at [136, 71] on icon at bounding box center [137, 75] width 5 height 9
